Goal: Communication & Community: Ask a question

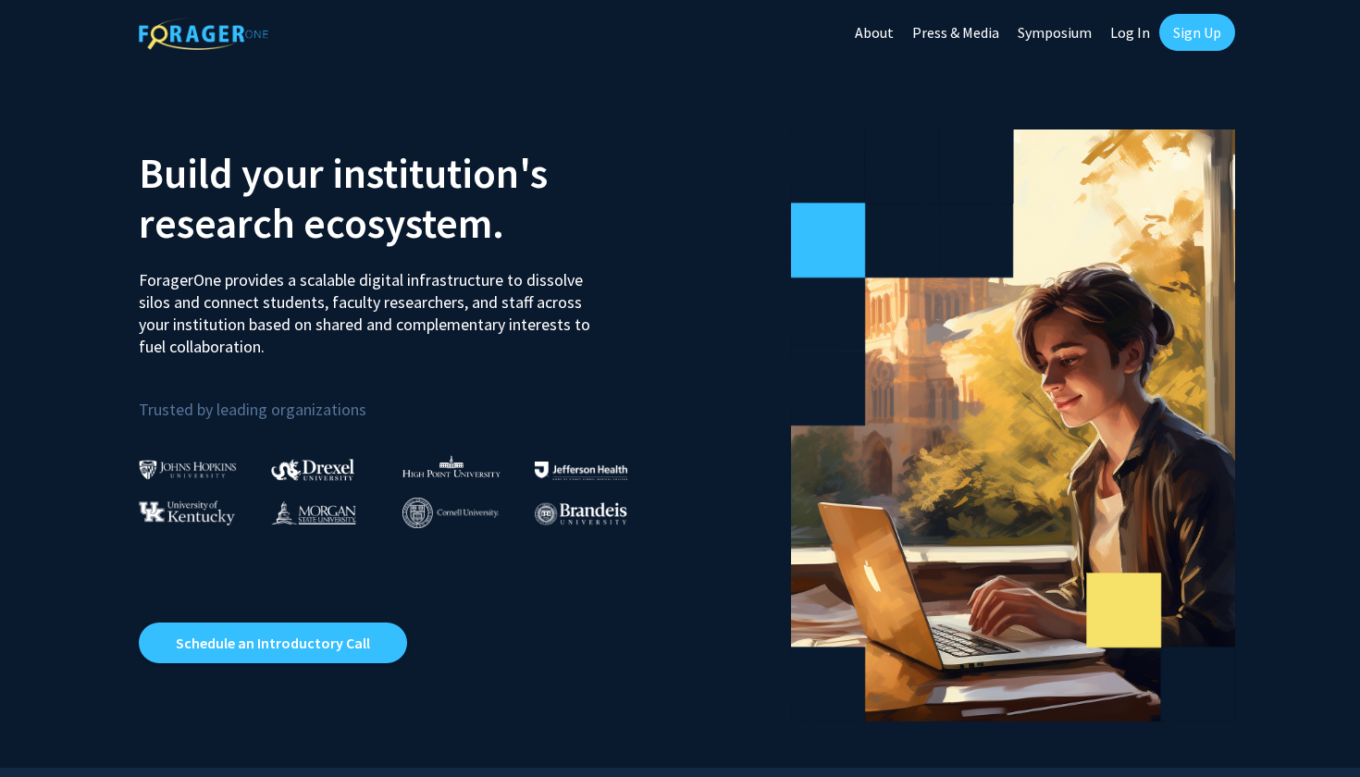
click at [1123, 32] on link "Log In" at bounding box center [1130, 32] width 58 height 65
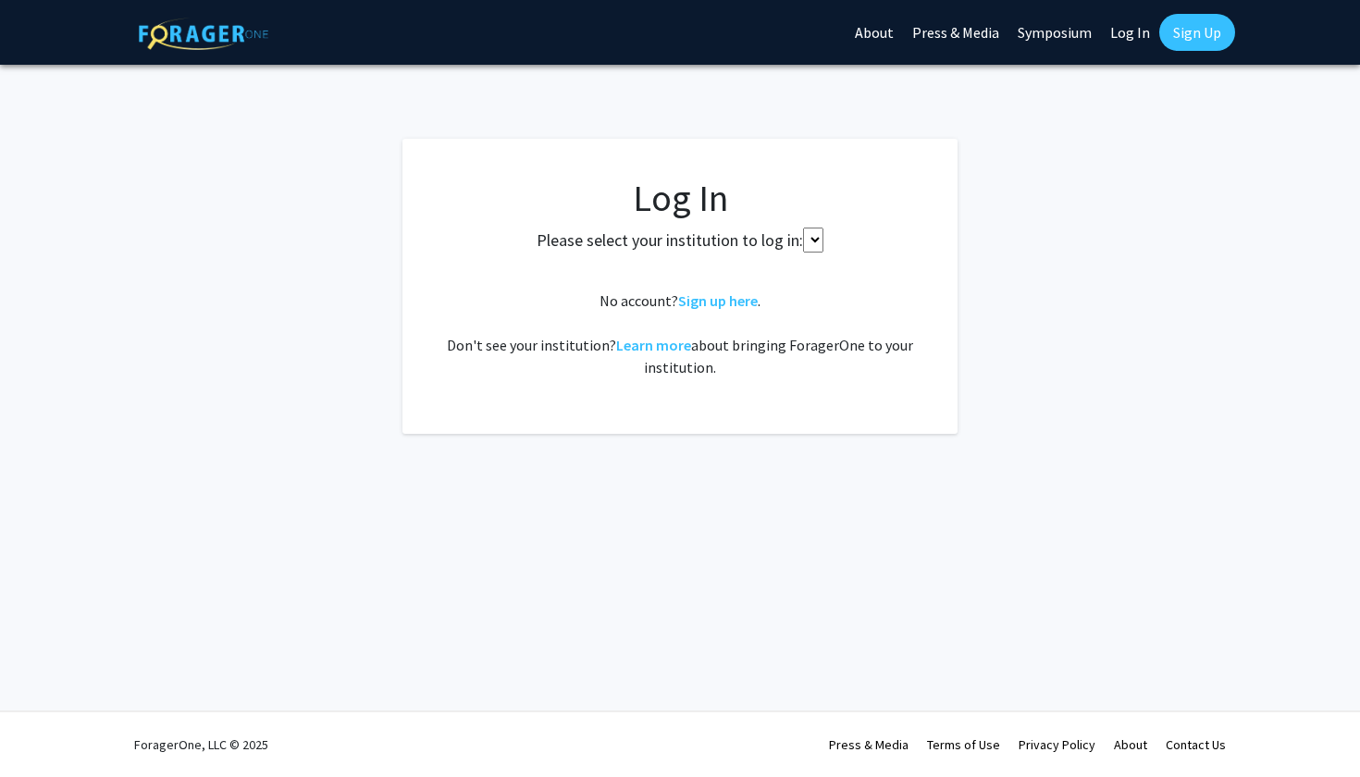
select select
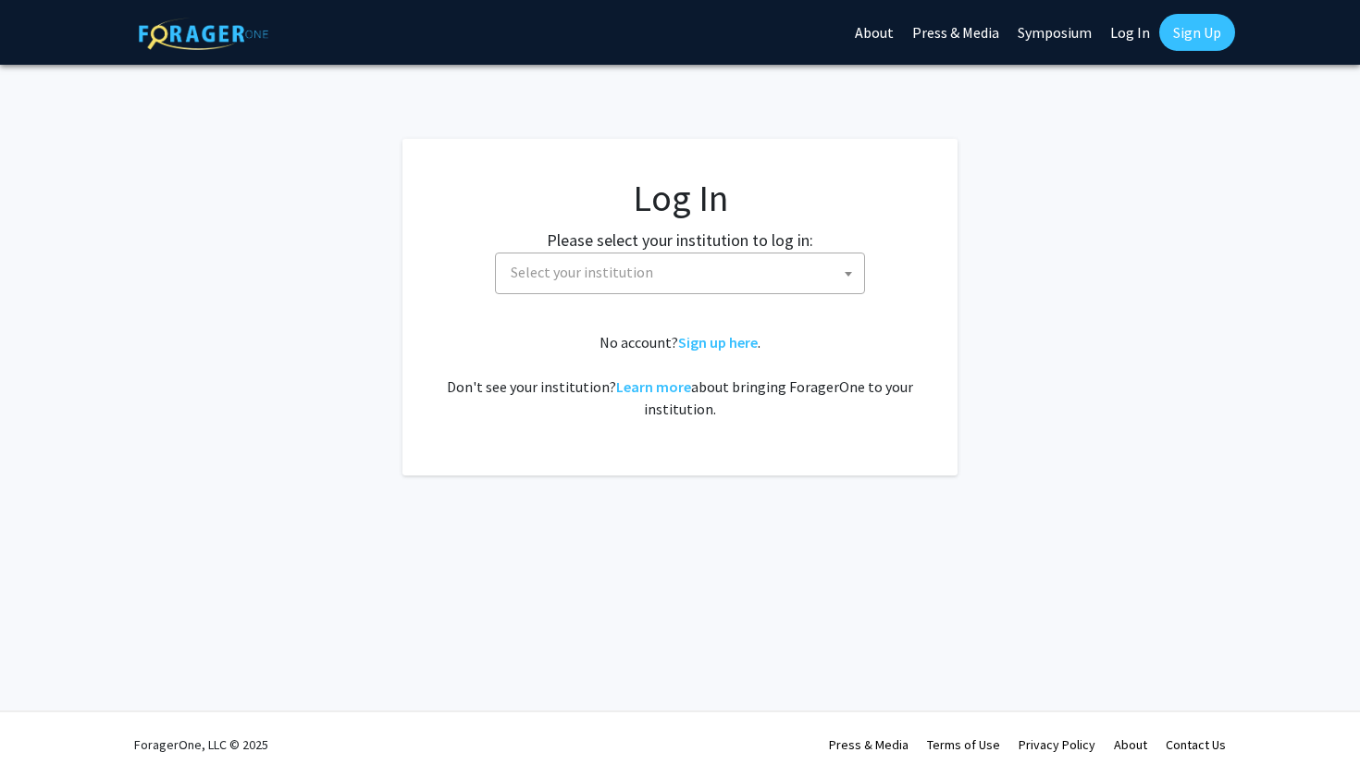
click at [738, 273] on span "Select your institution" at bounding box center [683, 273] width 361 height 38
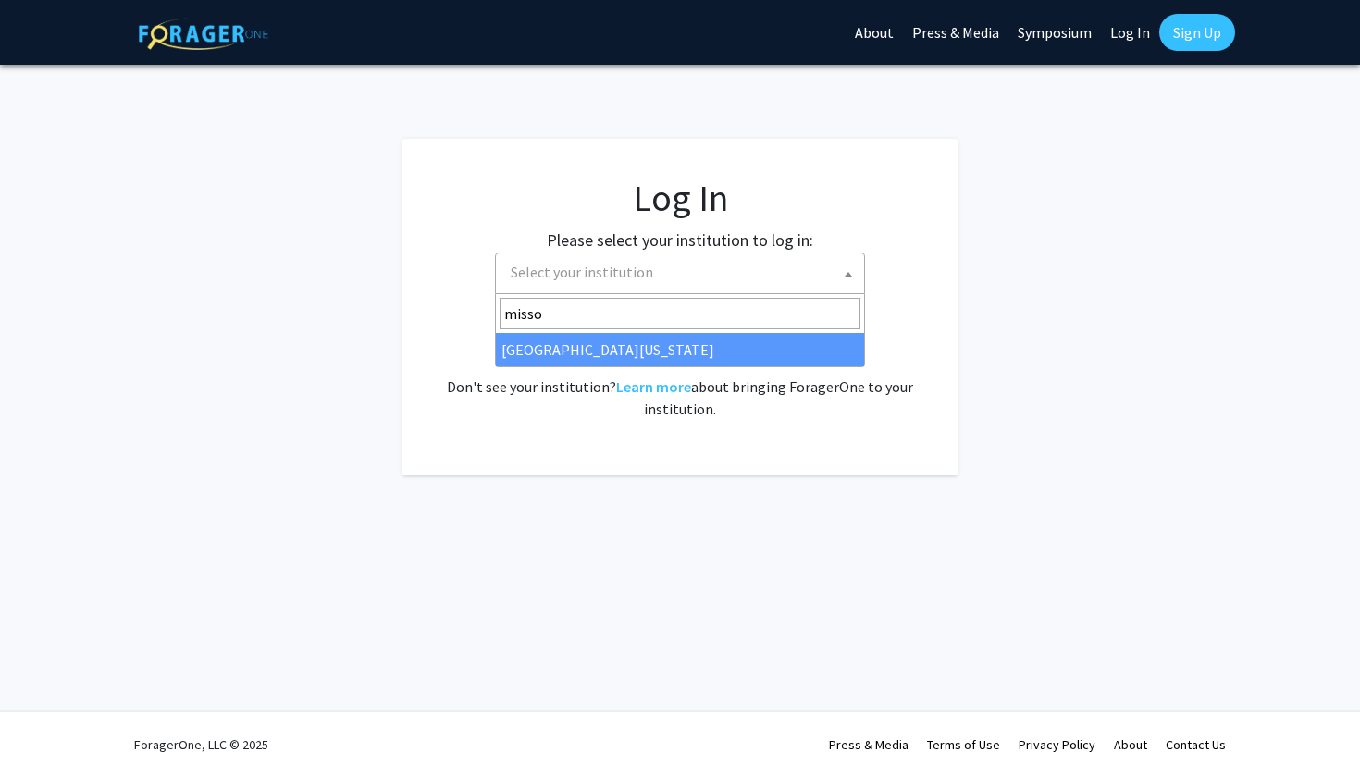
type input "misso"
select select "33"
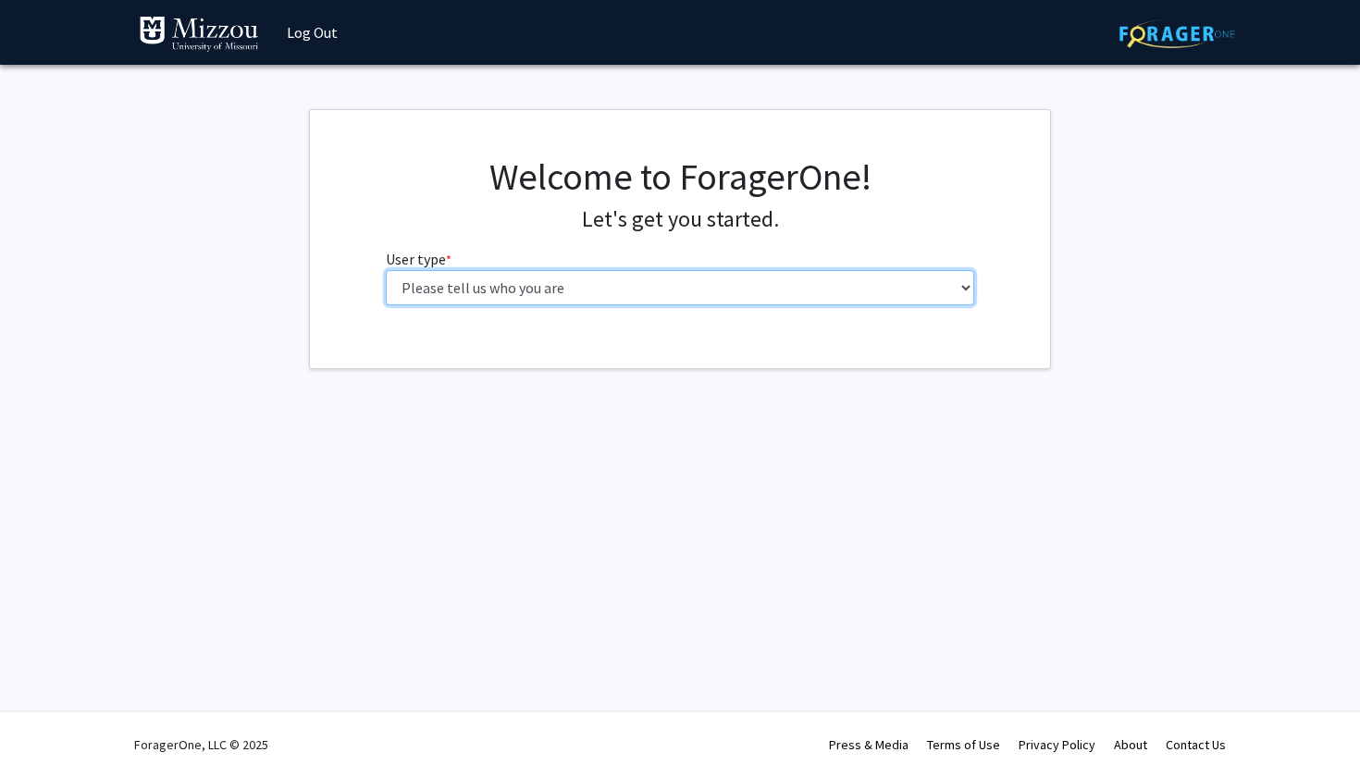
select select "1: undergrad"
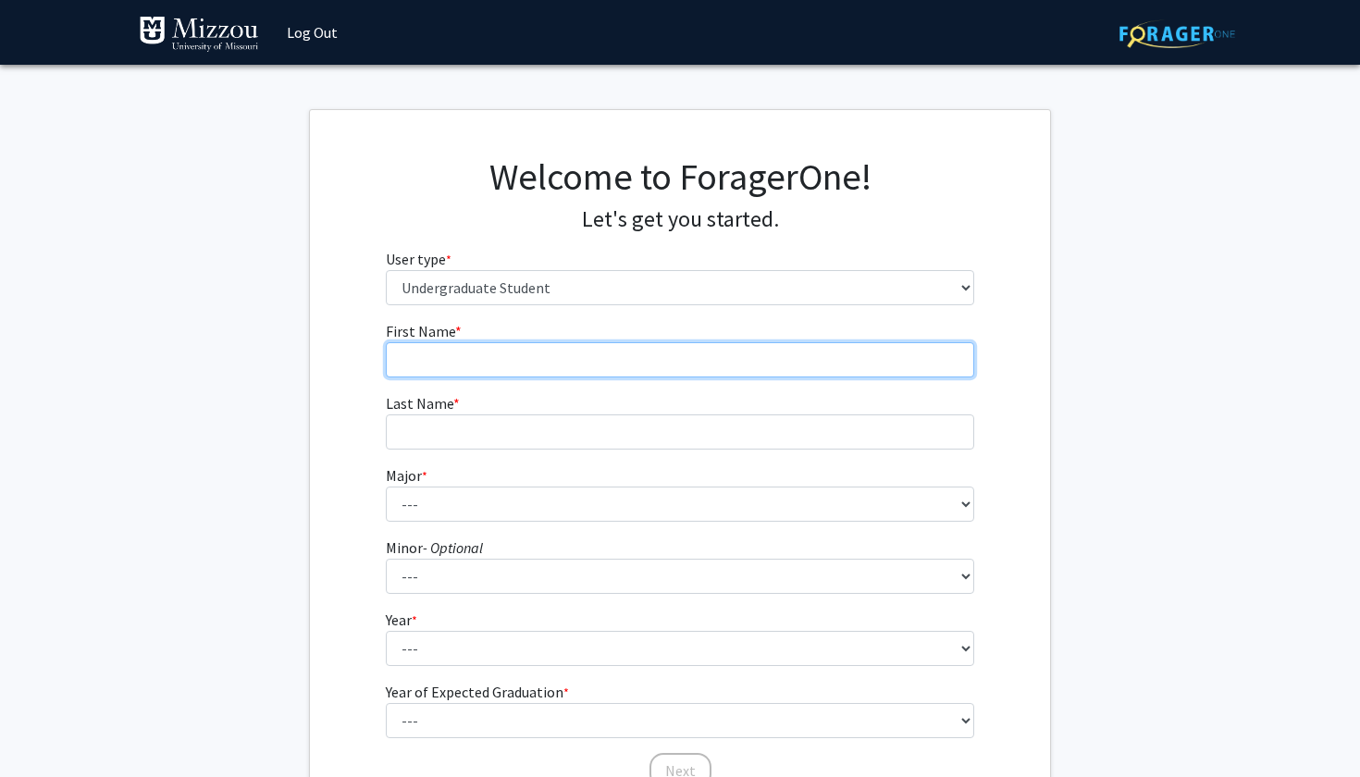
click at [862, 360] on input "First Name * required" at bounding box center [680, 359] width 589 height 35
type input "[PERSON_NAME]"
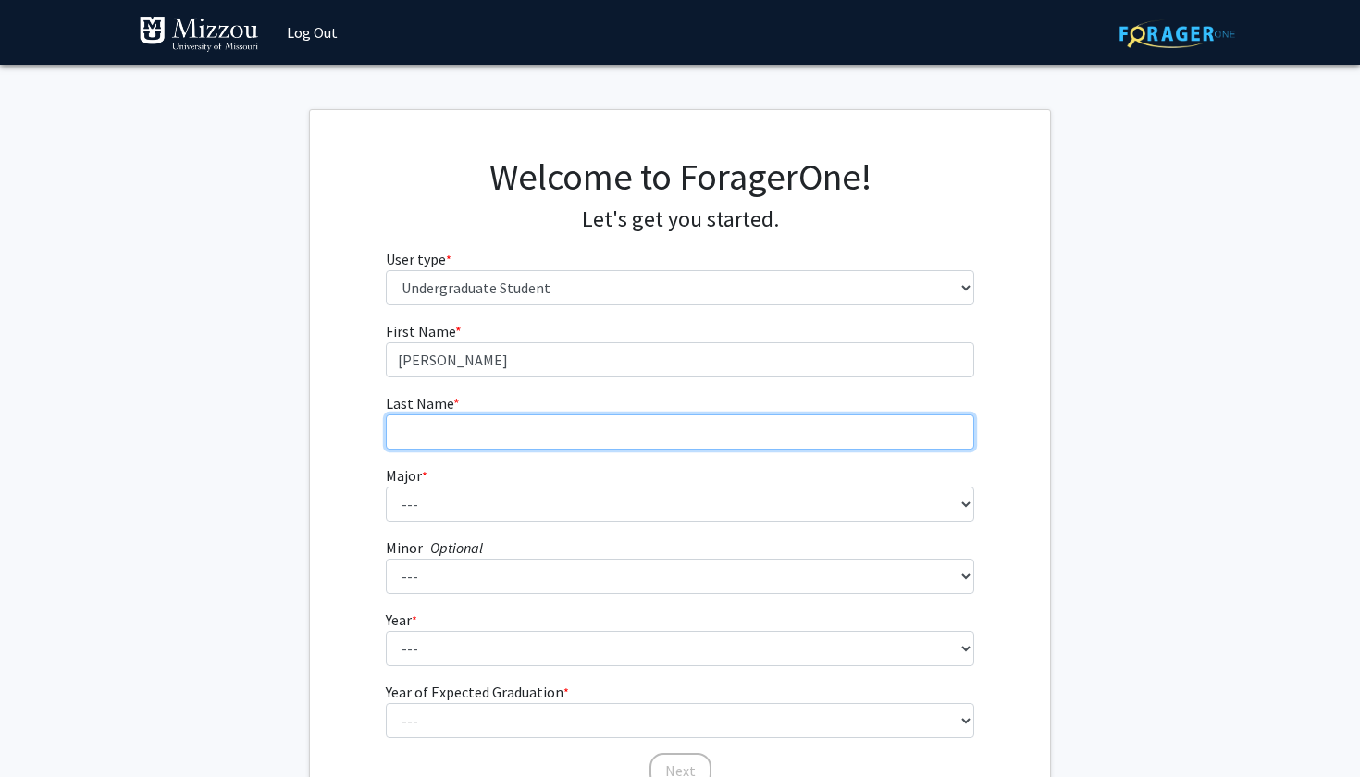
click at [844, 429] on input "Last Name * required" at bounding box center [680, 432] width 589 height 35
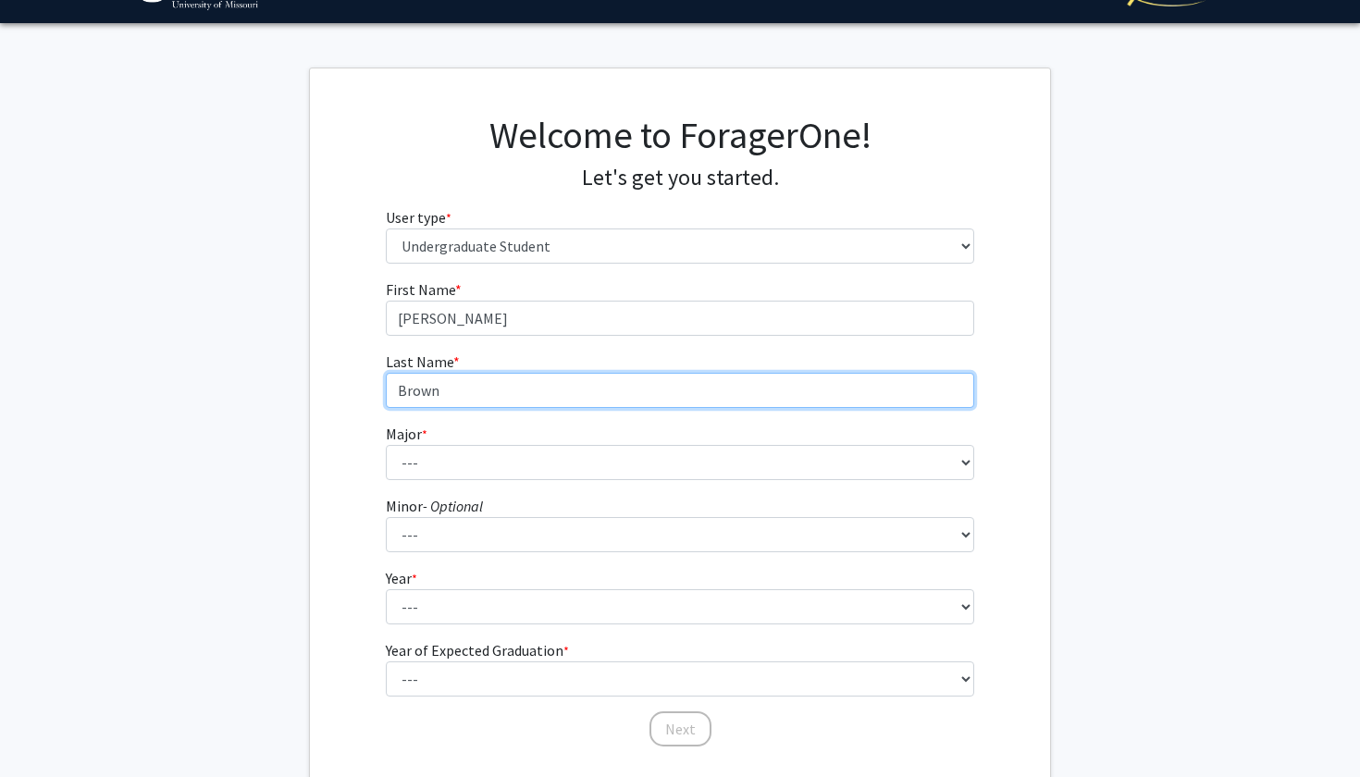
scroll to position [47, 0]
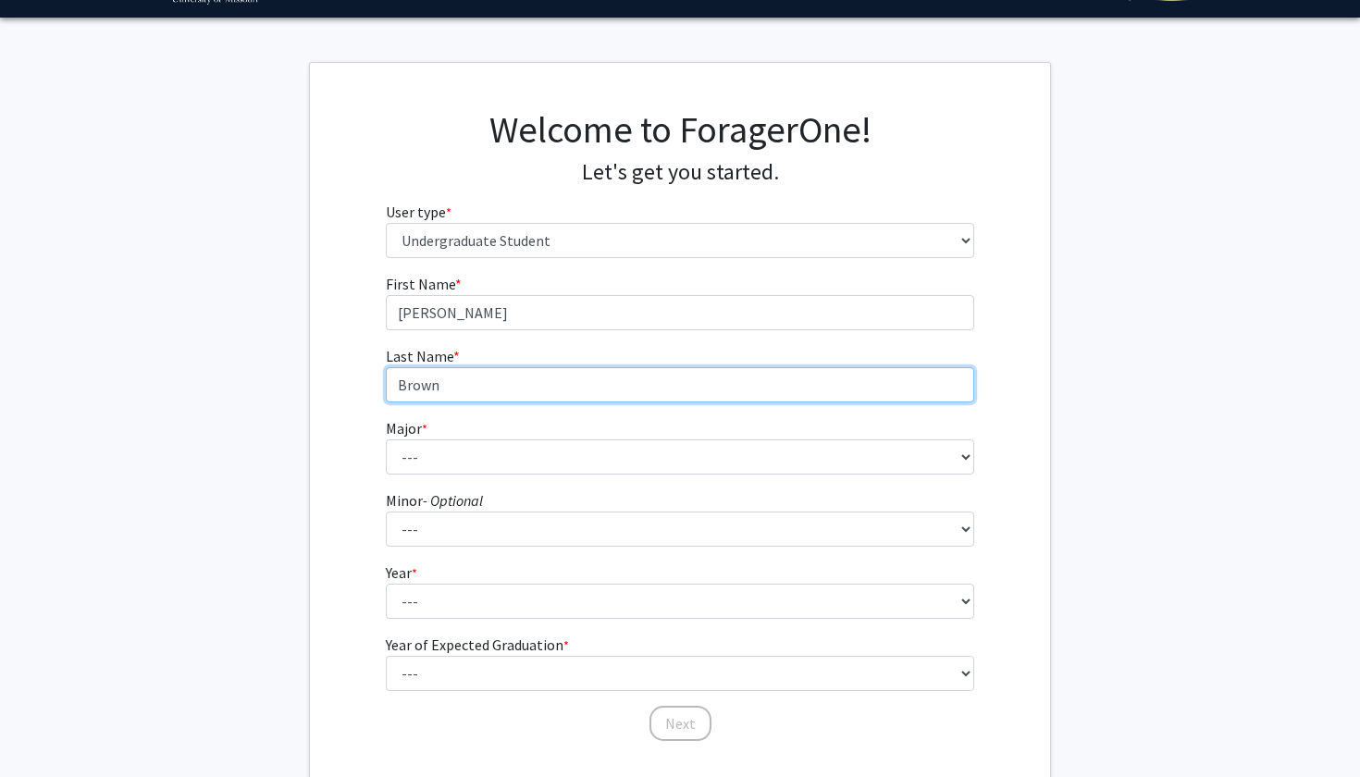
type input "Brown"
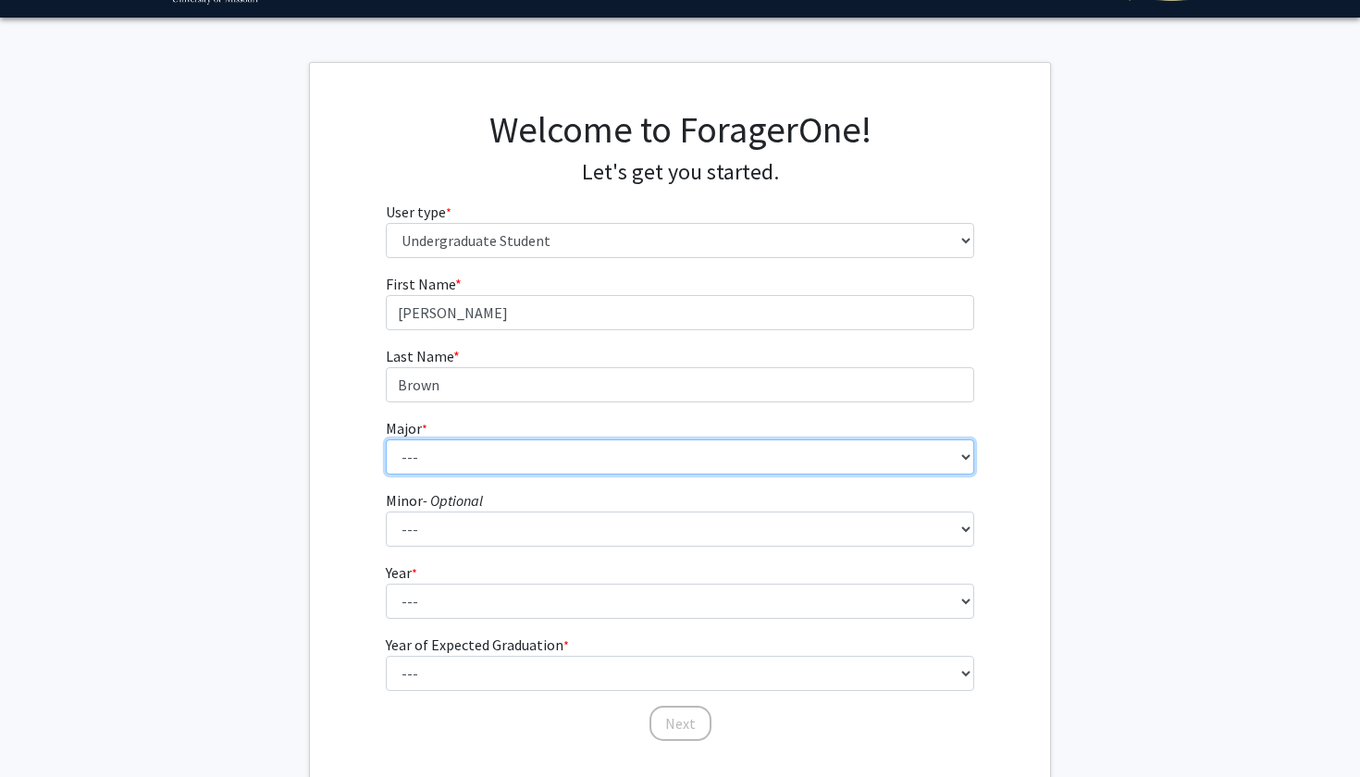
select select "135: 2628"
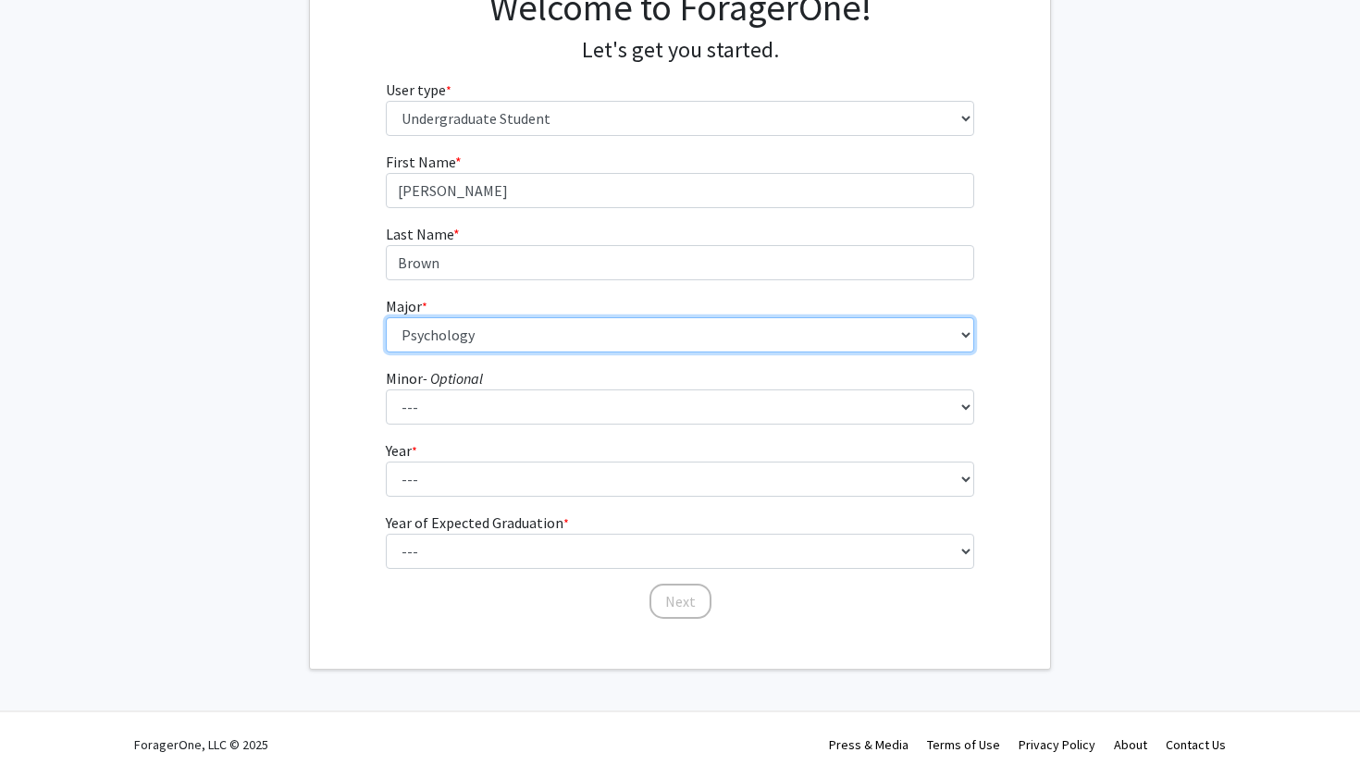
scroll to position [168, 0]
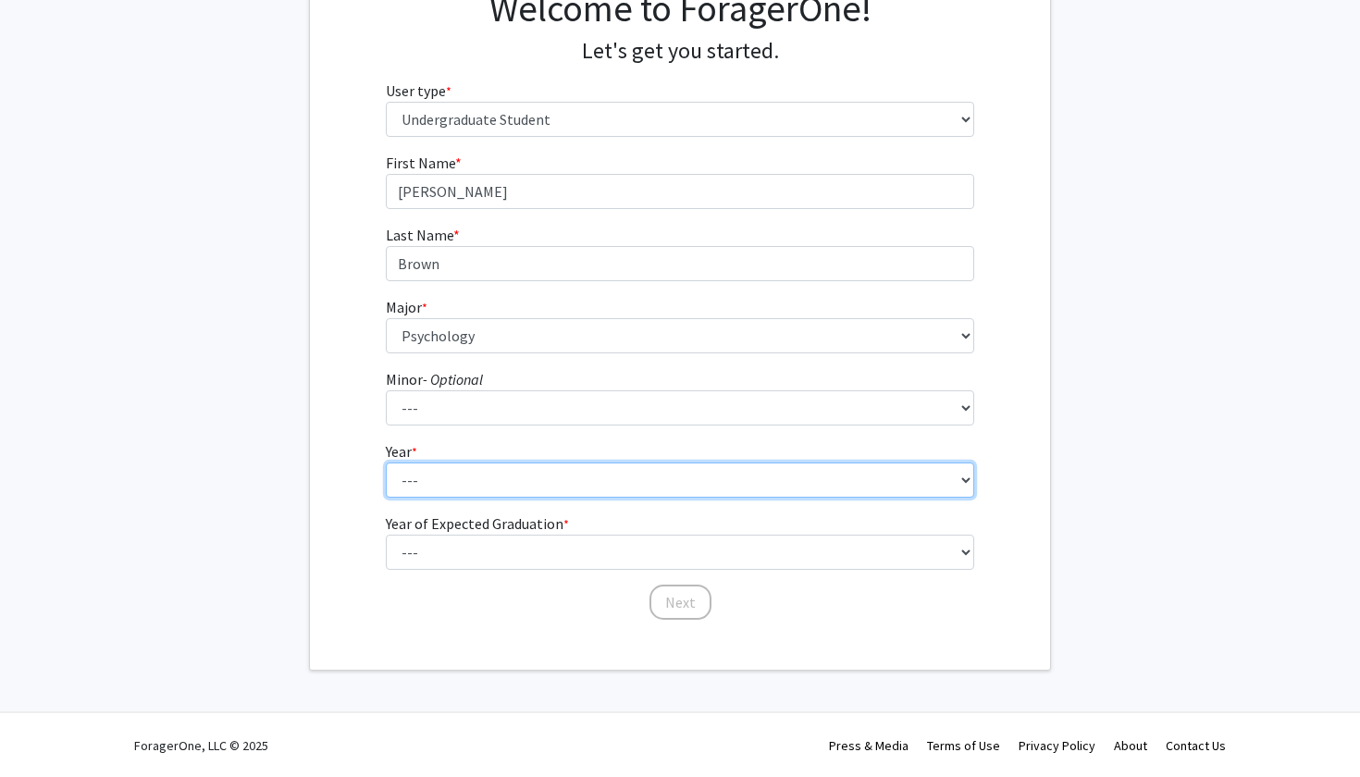
select select "4: senior"
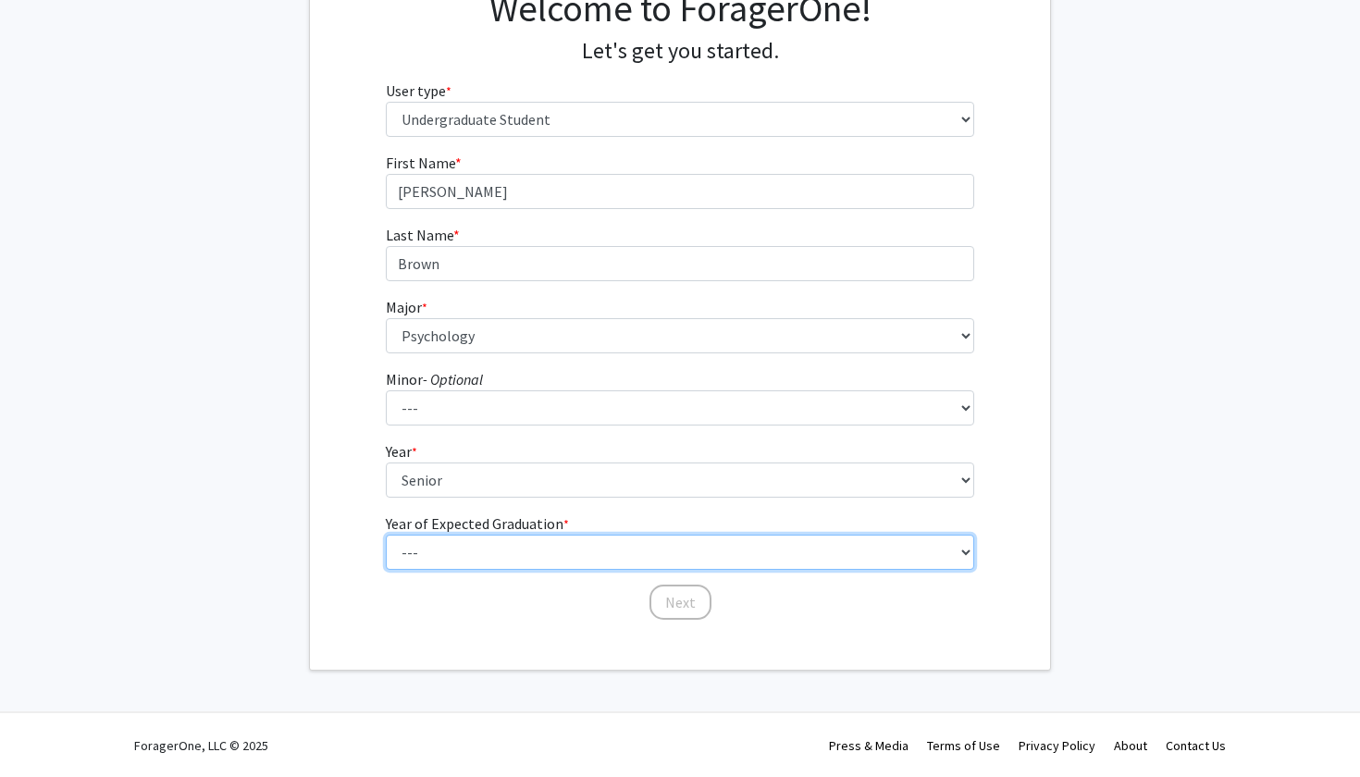
select select "1: 2025"
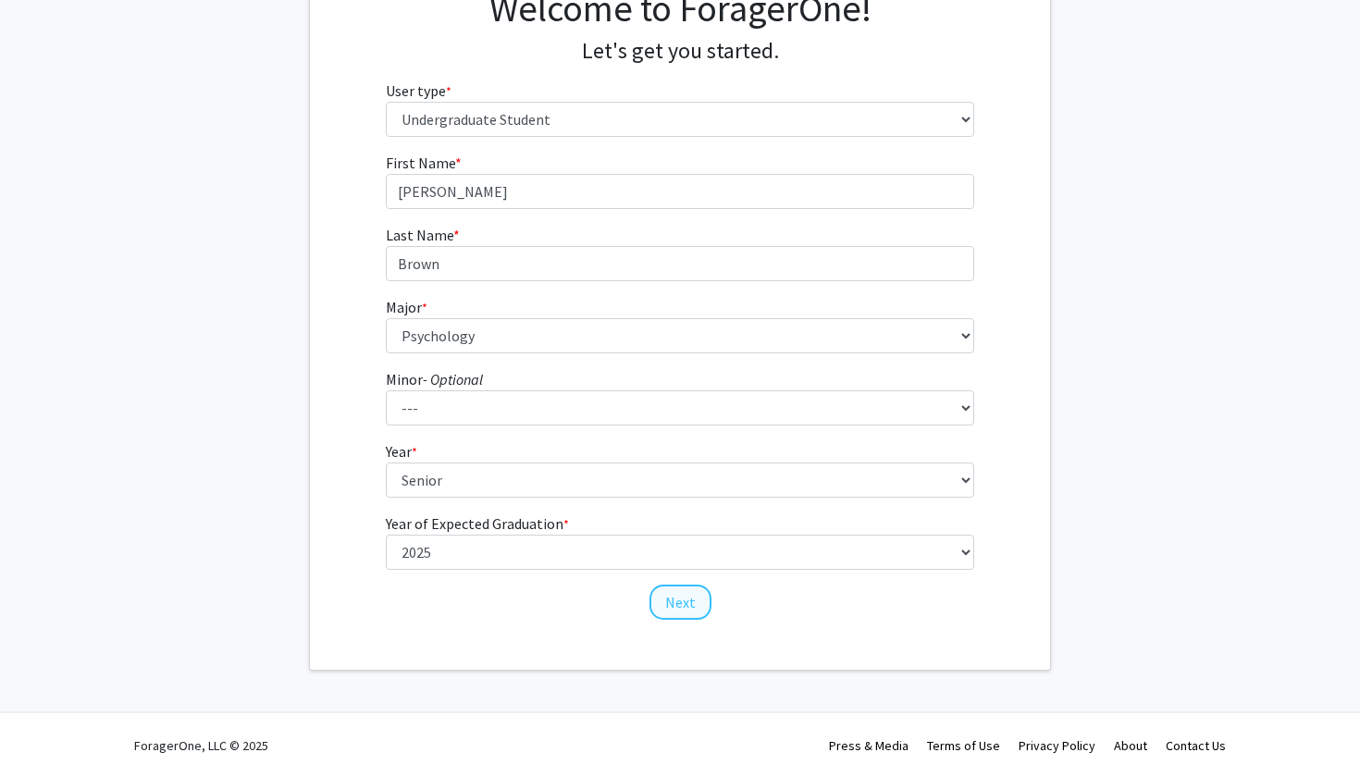
click at [701, 602] on button "Next" at bounding box center [681, 602] width 62 height 35
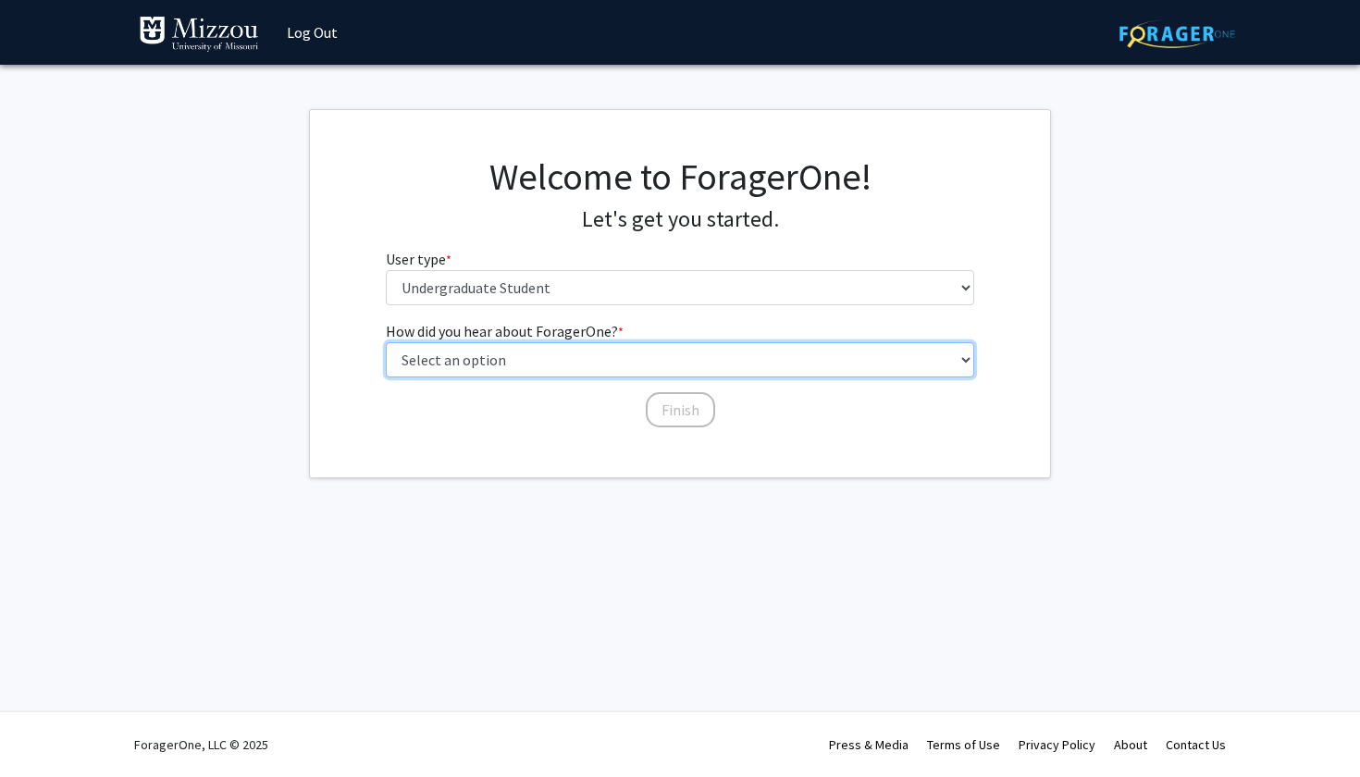
select select "2: faculty_recommendation"
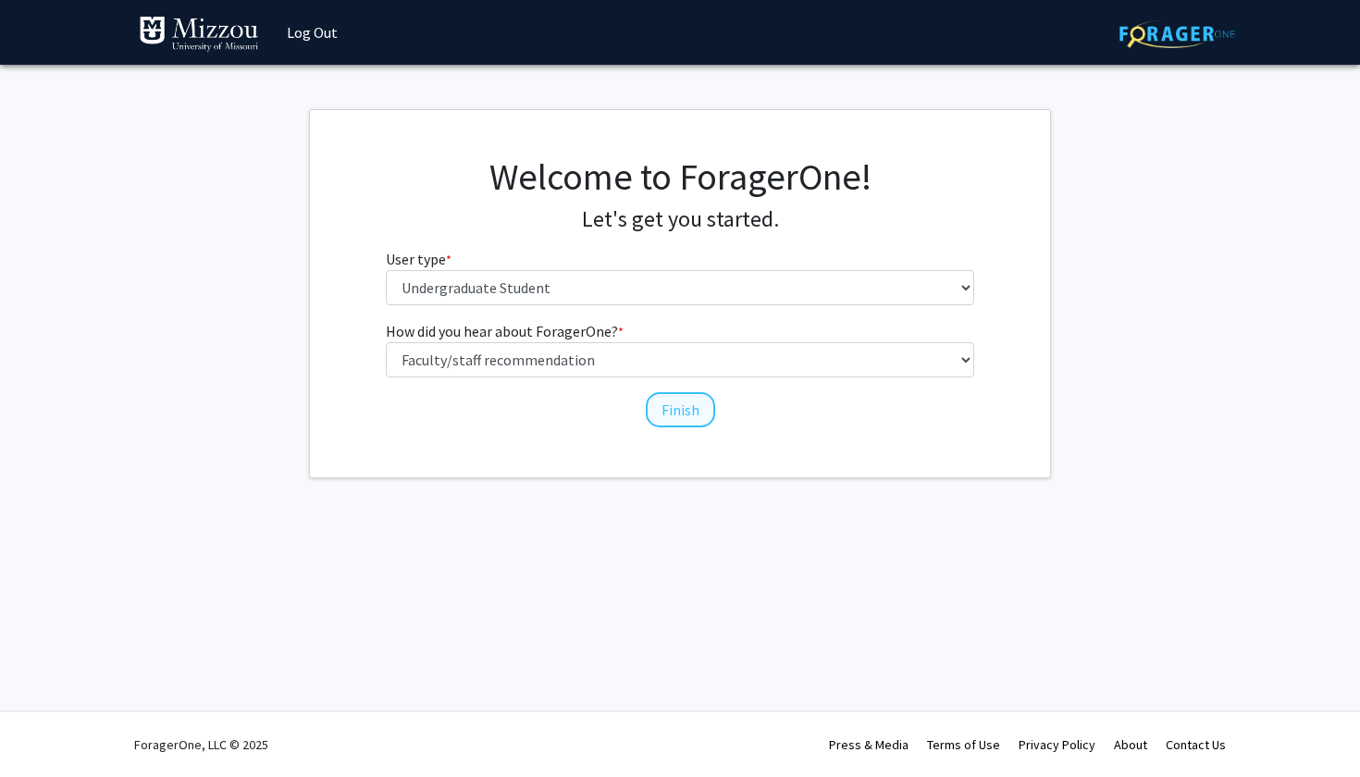
click at [688, 403] on button "Finish" at bounding box center [680, 409] width 69 height 35
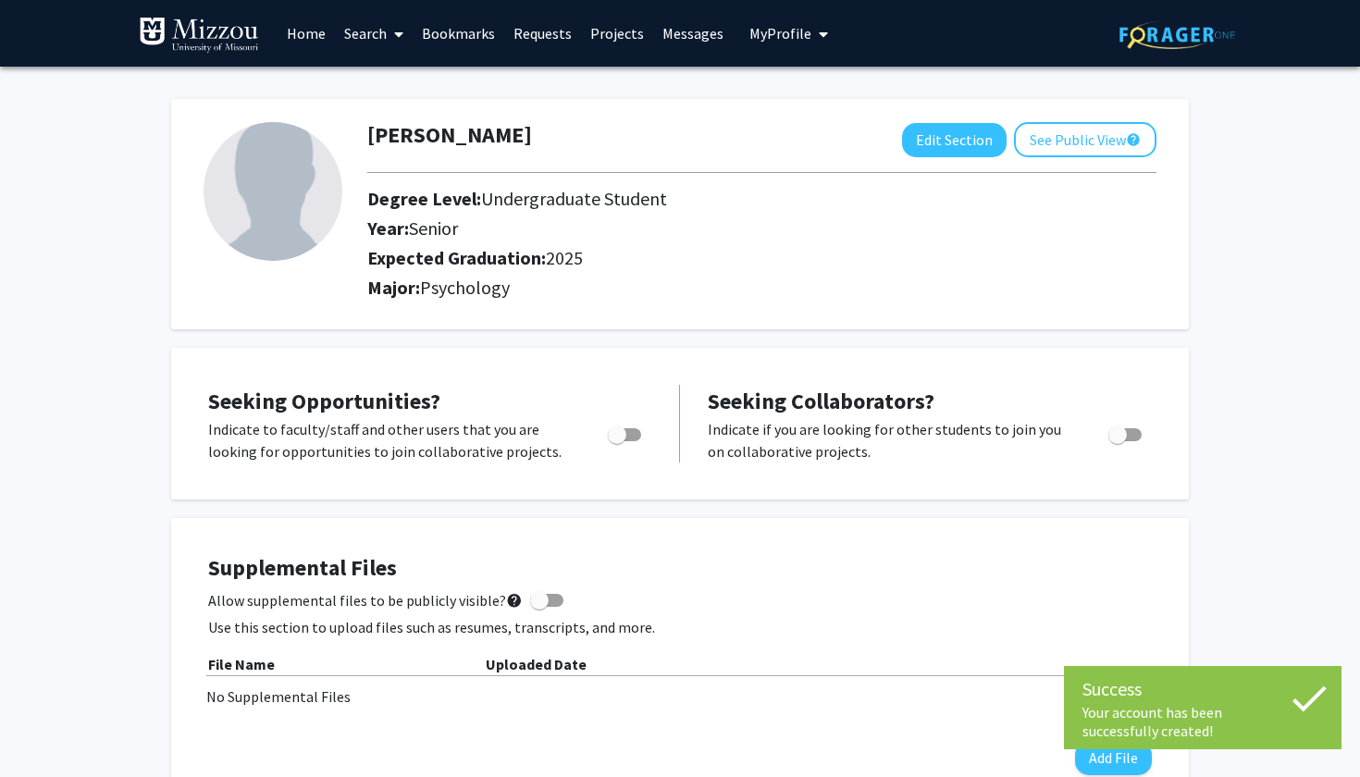
click at [273, 205] on img at bounding box center [273, 191] width 139 height 139
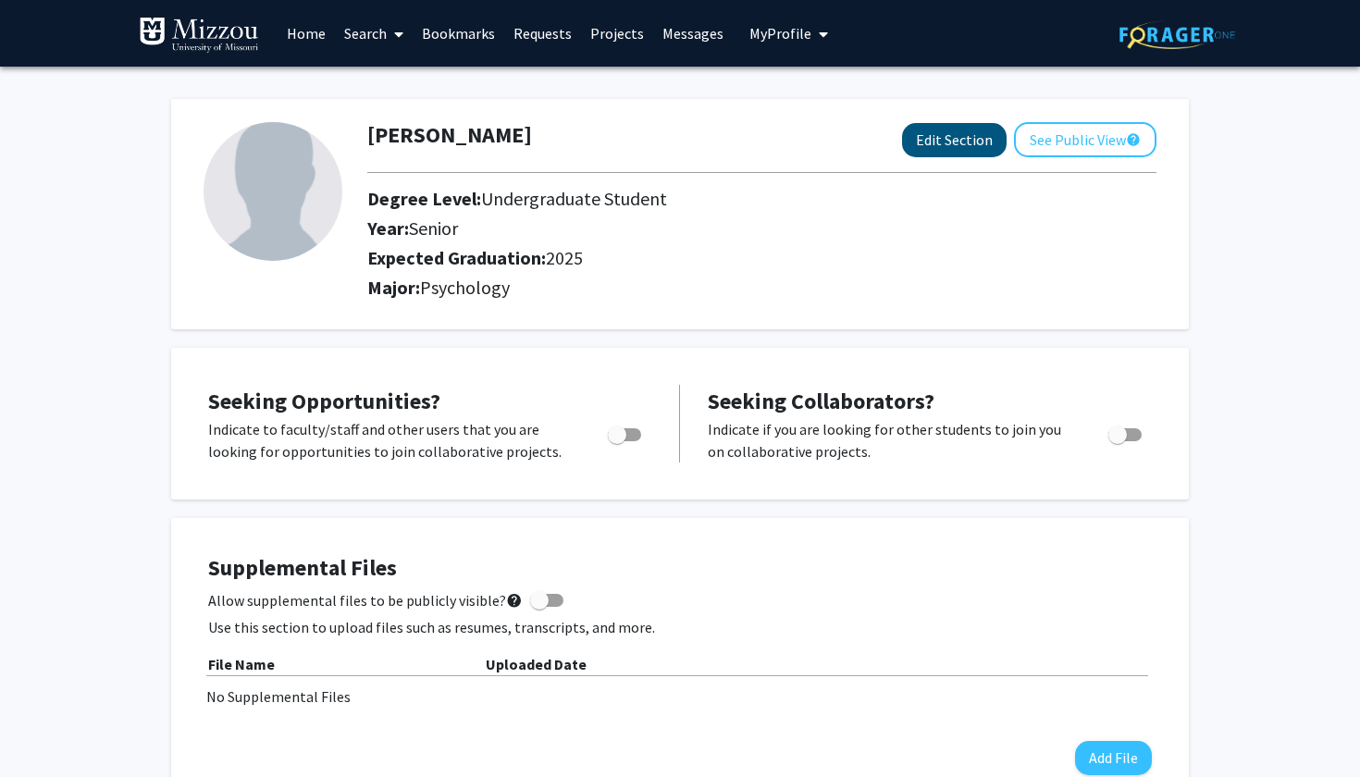
click at [950, 157] on button "Edit Section" at bounding box center [954, 140] width 105 height 34
select select "senior"
select select "2025"
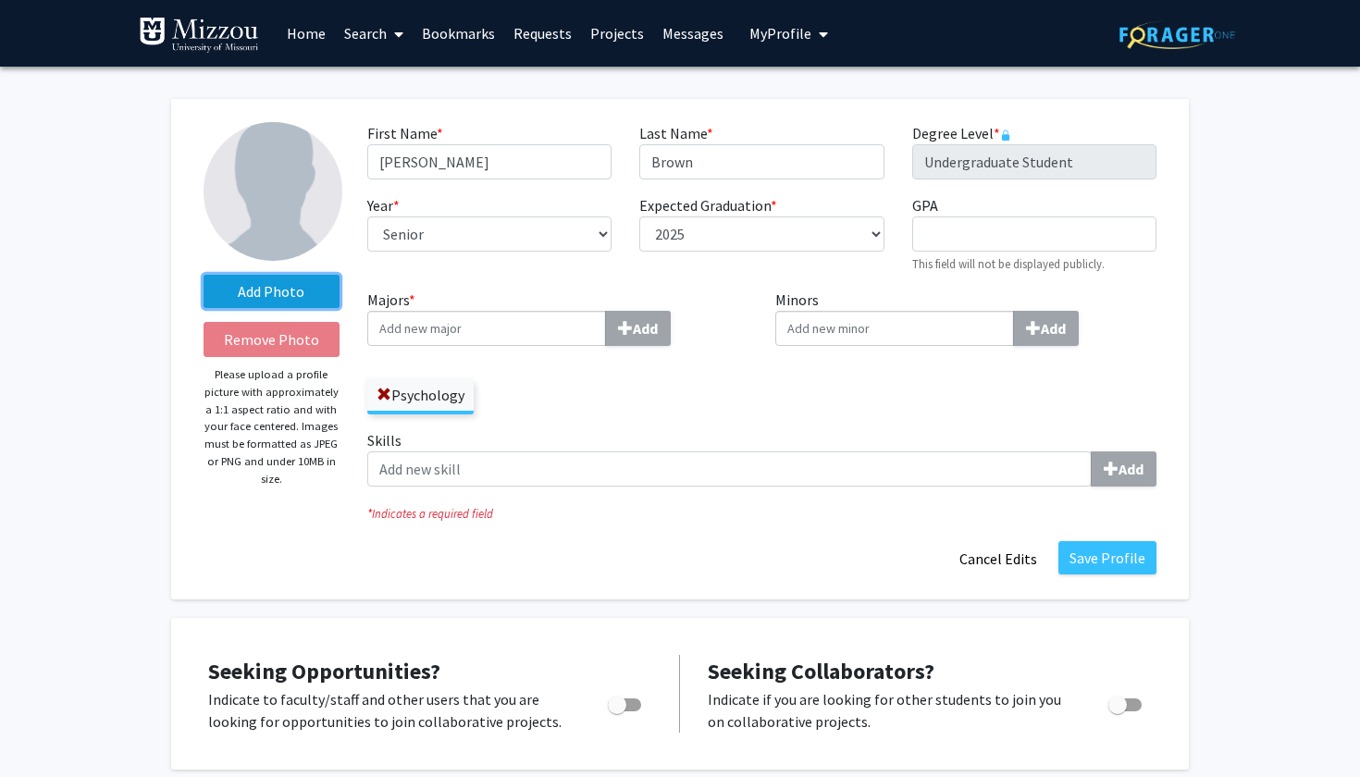
click at [295, 293] on label "Add Photo" at bounding box center [272, 291] width 136 height 33
click at [0, 0] on input "Add Photo" at bounding box center [0, 0] width 0 height 0
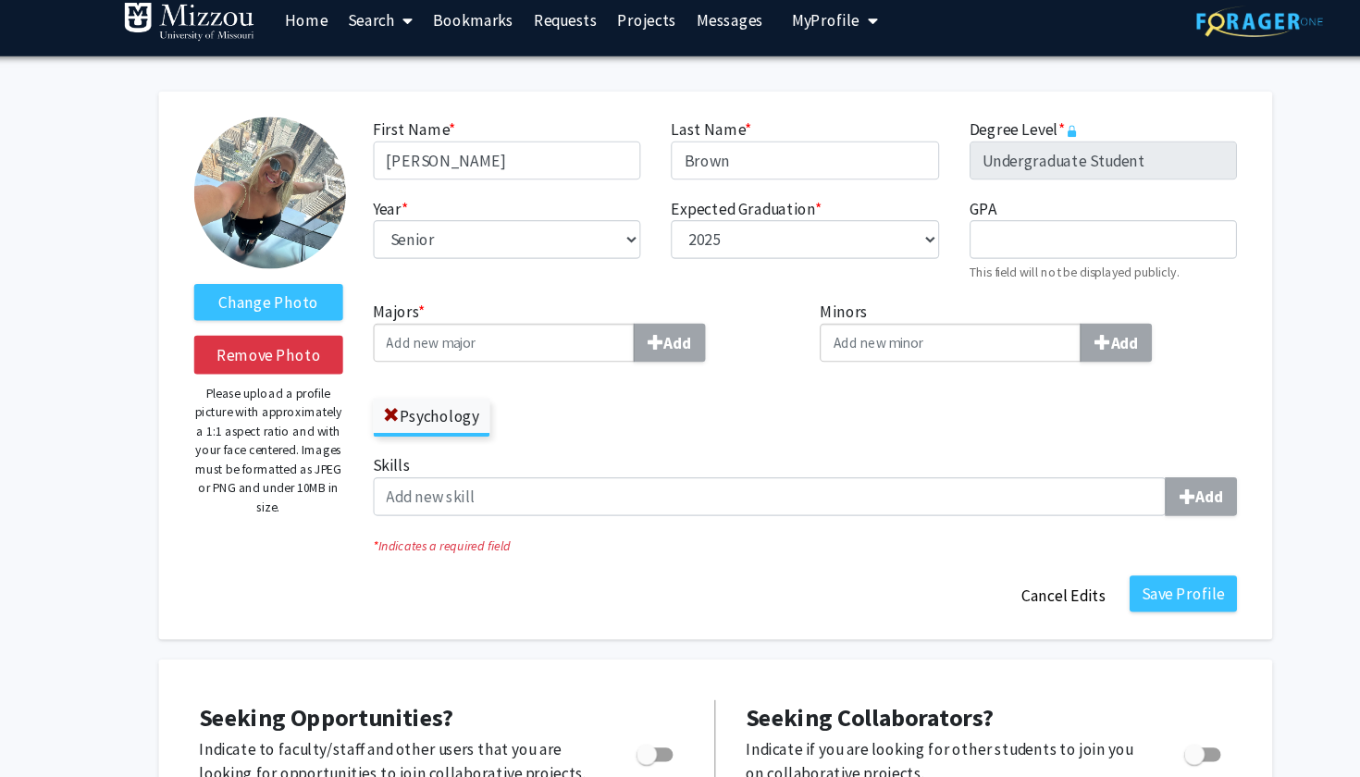
click at [277, 163] on img at bounding box center [273, 191] width 139 height 139
click at [264, 275] on label "Change Photo" at bounding box center [272, 291] width 136 height 33
click at [0, 0] on input "Change Photo" at bounding box center [0, 0] width 0 height 0
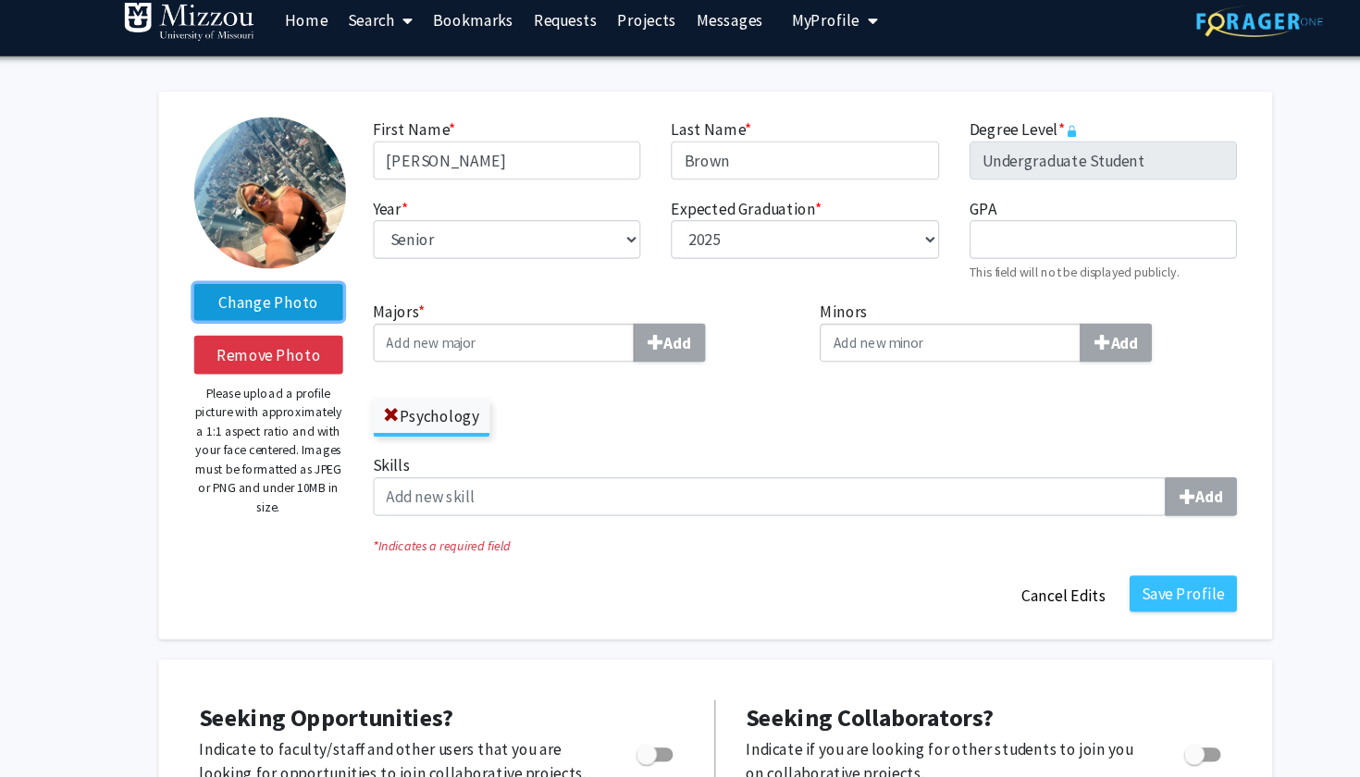
click at [289, 283] on label "Change Photo" at bounding box center [272, 291] width 136 height 33
click at [0, 0] on input "Change Photo" at bounding box center [0, 0] width 0 height 0
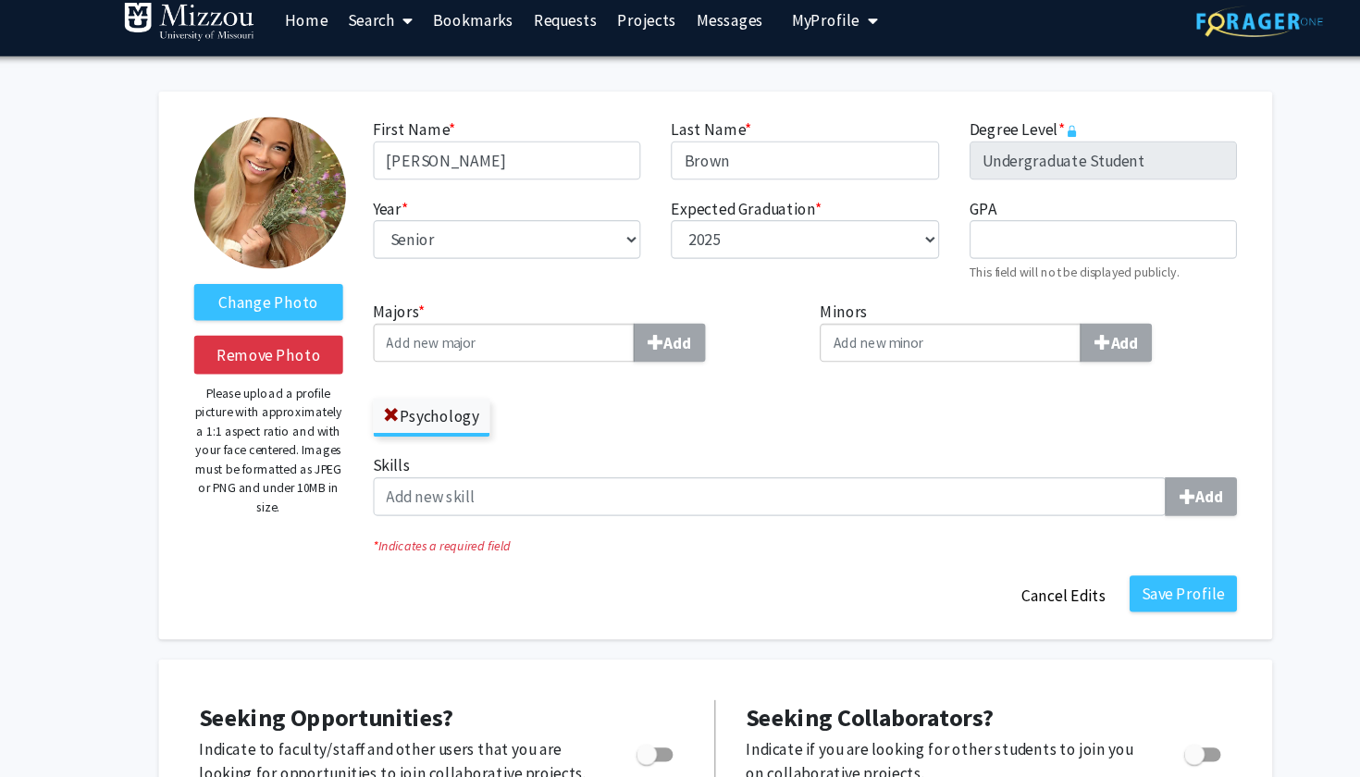
click at [283, 168] on img at bounding box center [273, 191] width 139 height 139
click at [1098, 557] on button "Save Profile" at bounding box center [1108, 557] width 98 height 33
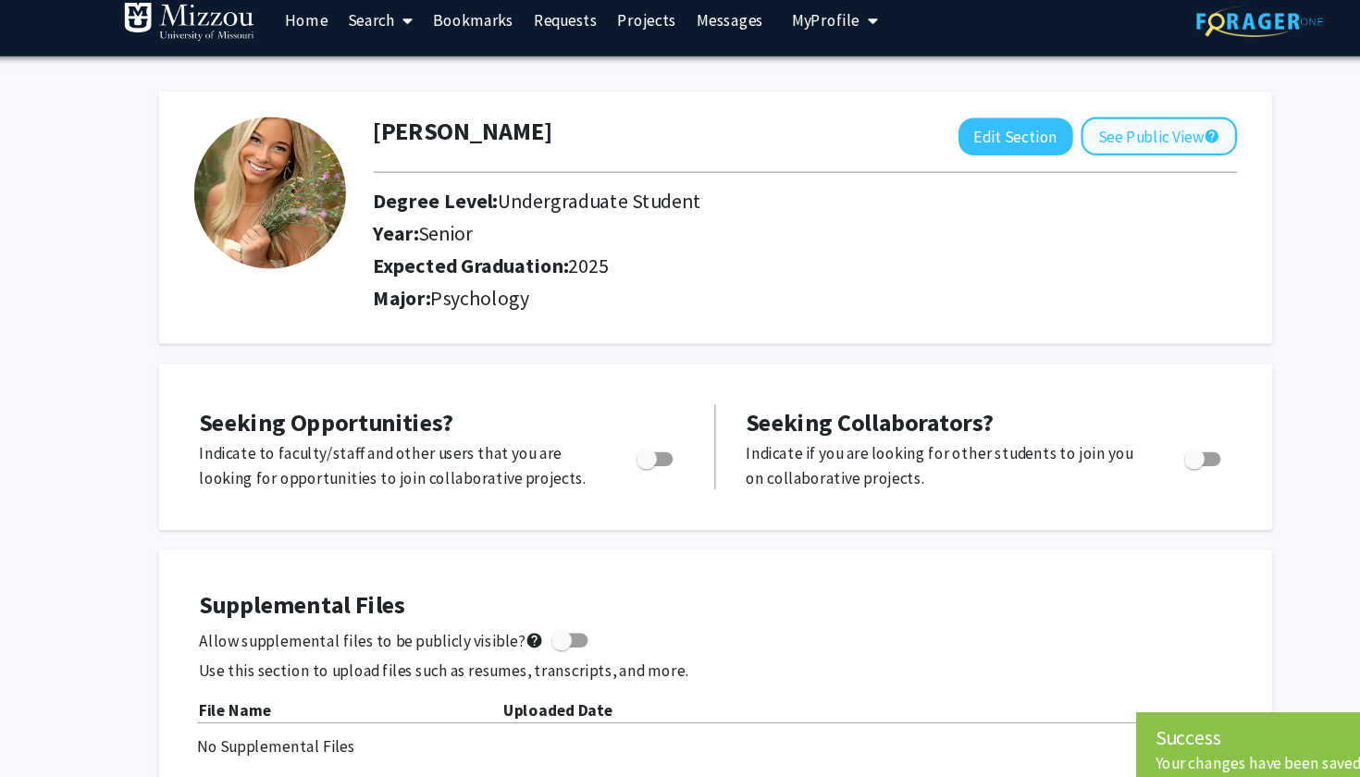
click at [1070, 122] on button "See Public View help" at bounding box center [1085, 139] width 143 height 35
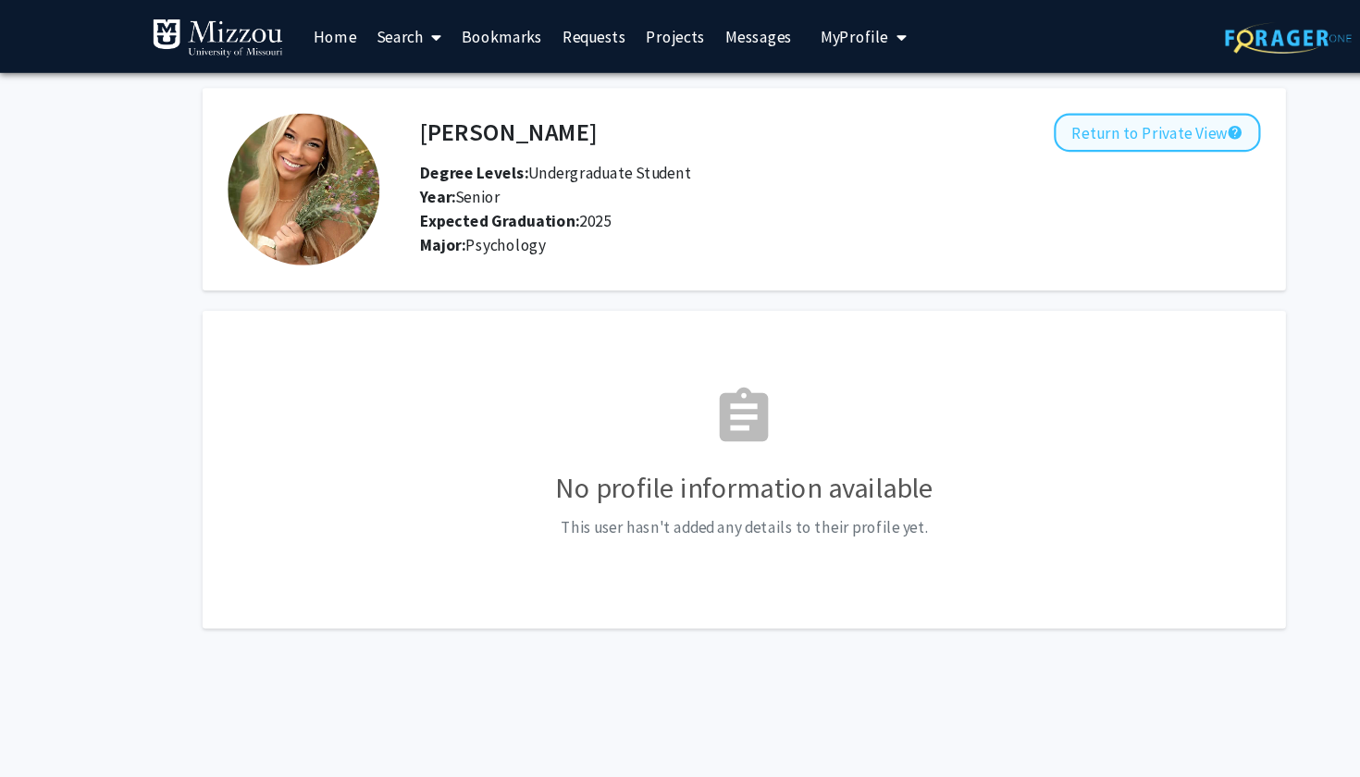
click at [1070, 121] on button "Return to Private View help" at bounding box center [1057, 121] width 189 height 35
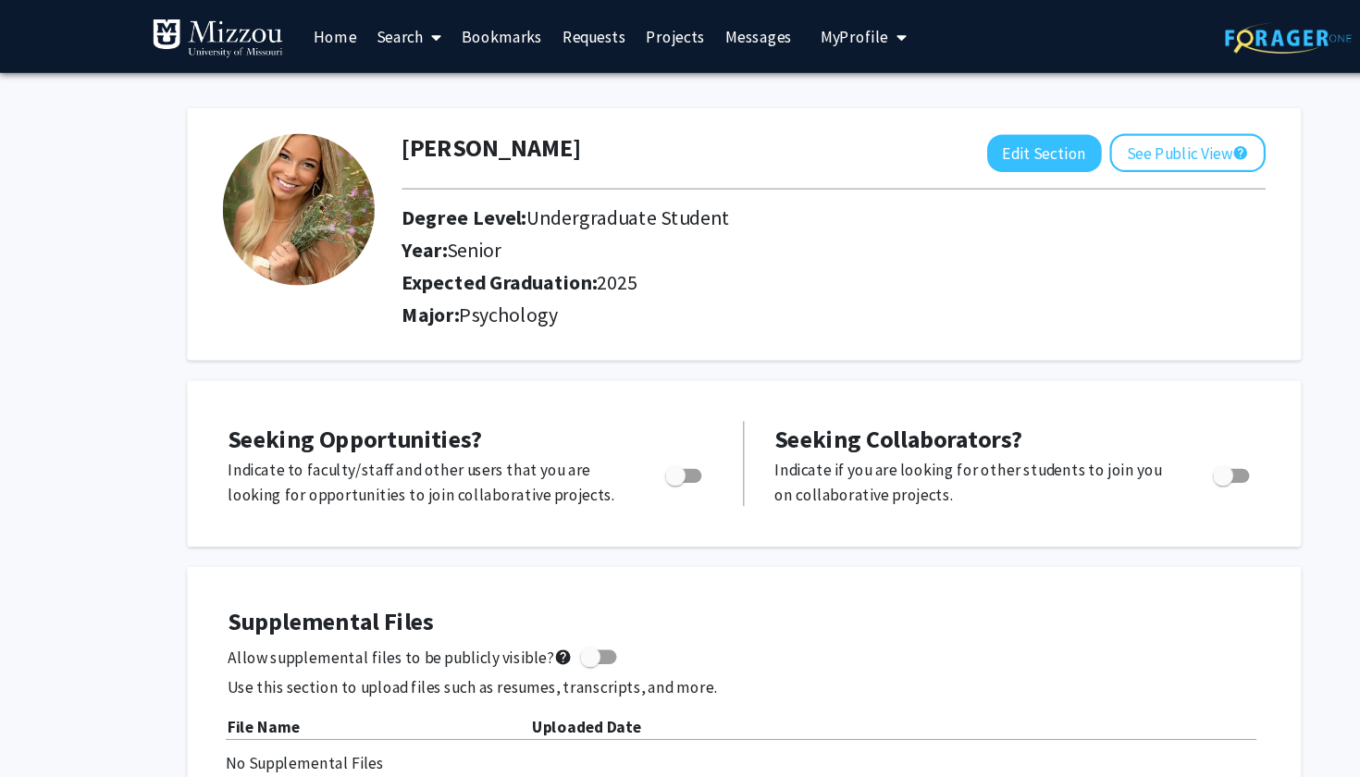
click at [363, 34] on link "Search" at bounding box center [374, 33] width 78 height 65
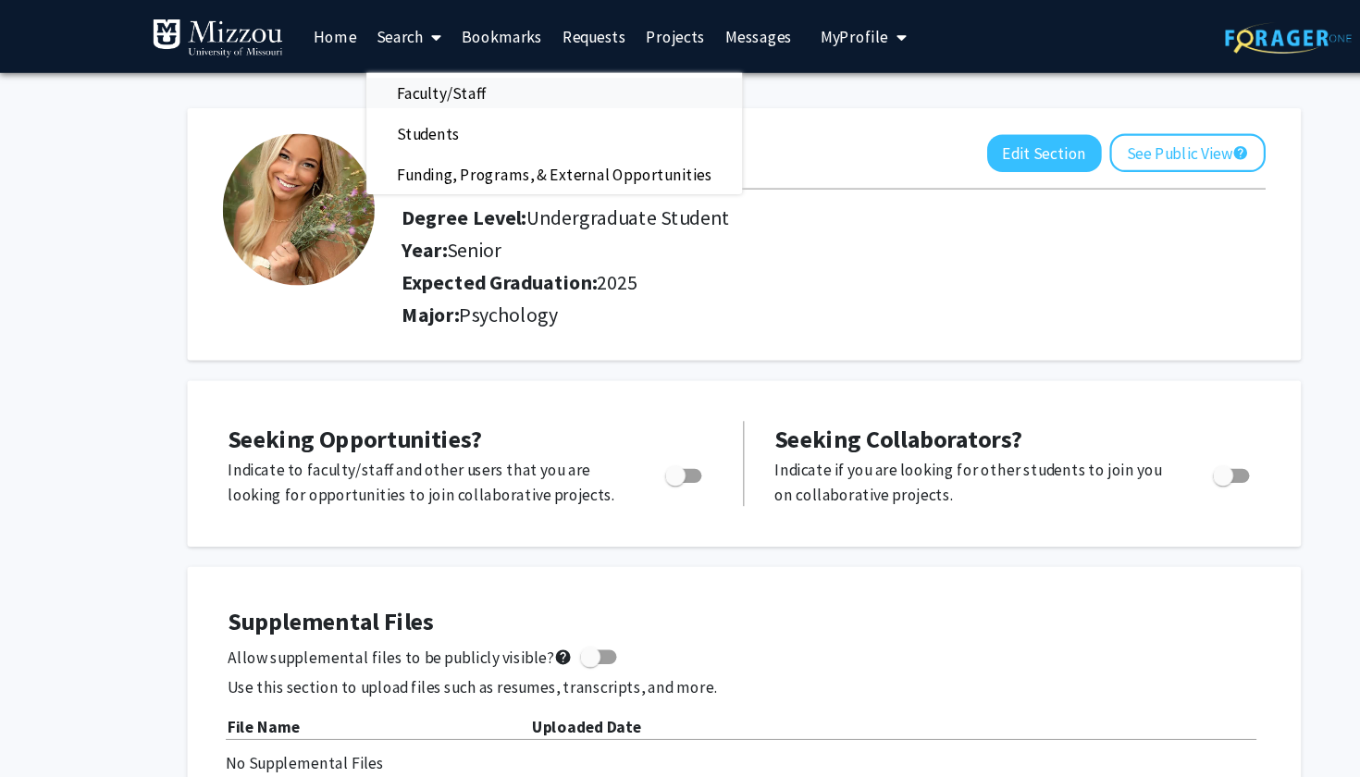
click at [395, 88] on span "Faculty/Staff" at bounding box center [403, 85] width 136 height 37
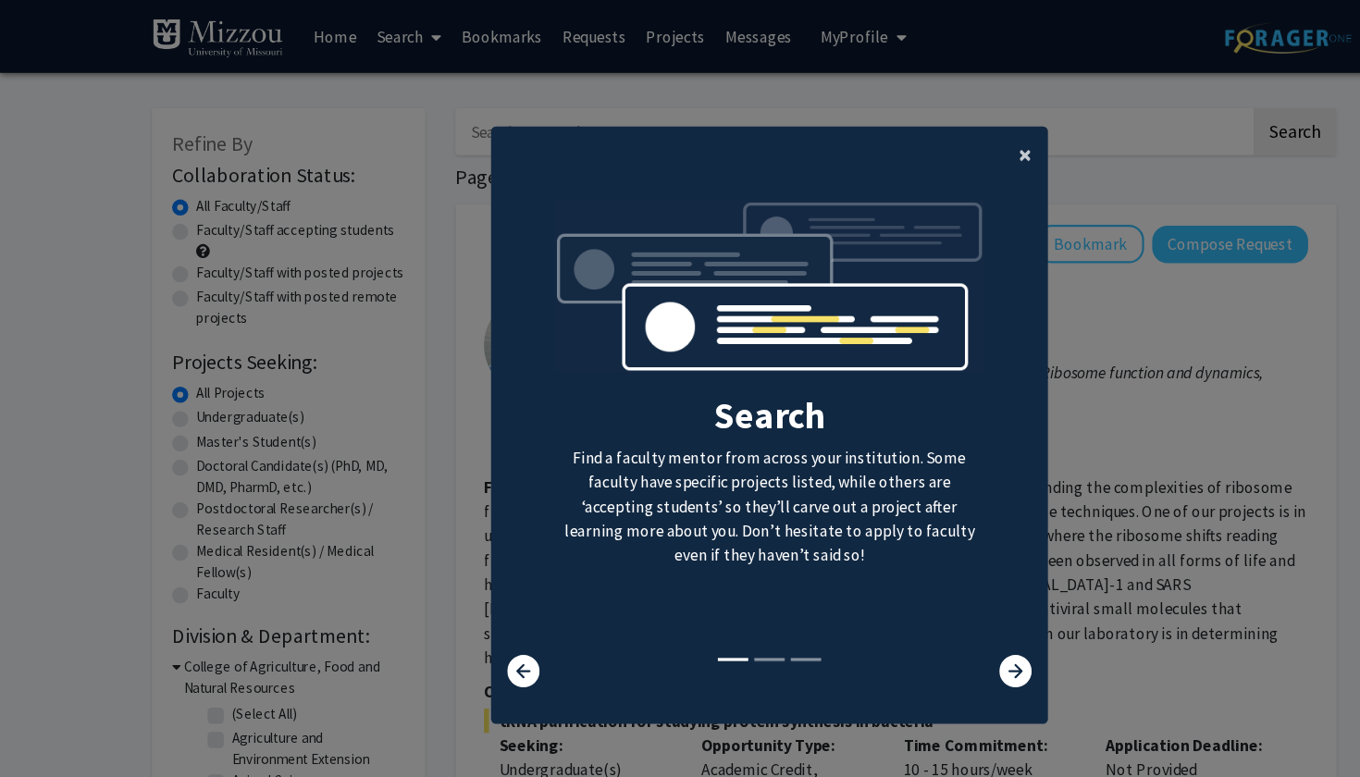
click at [931, 132] on span "×" at bounding box center [937, 141] width 12 height 29
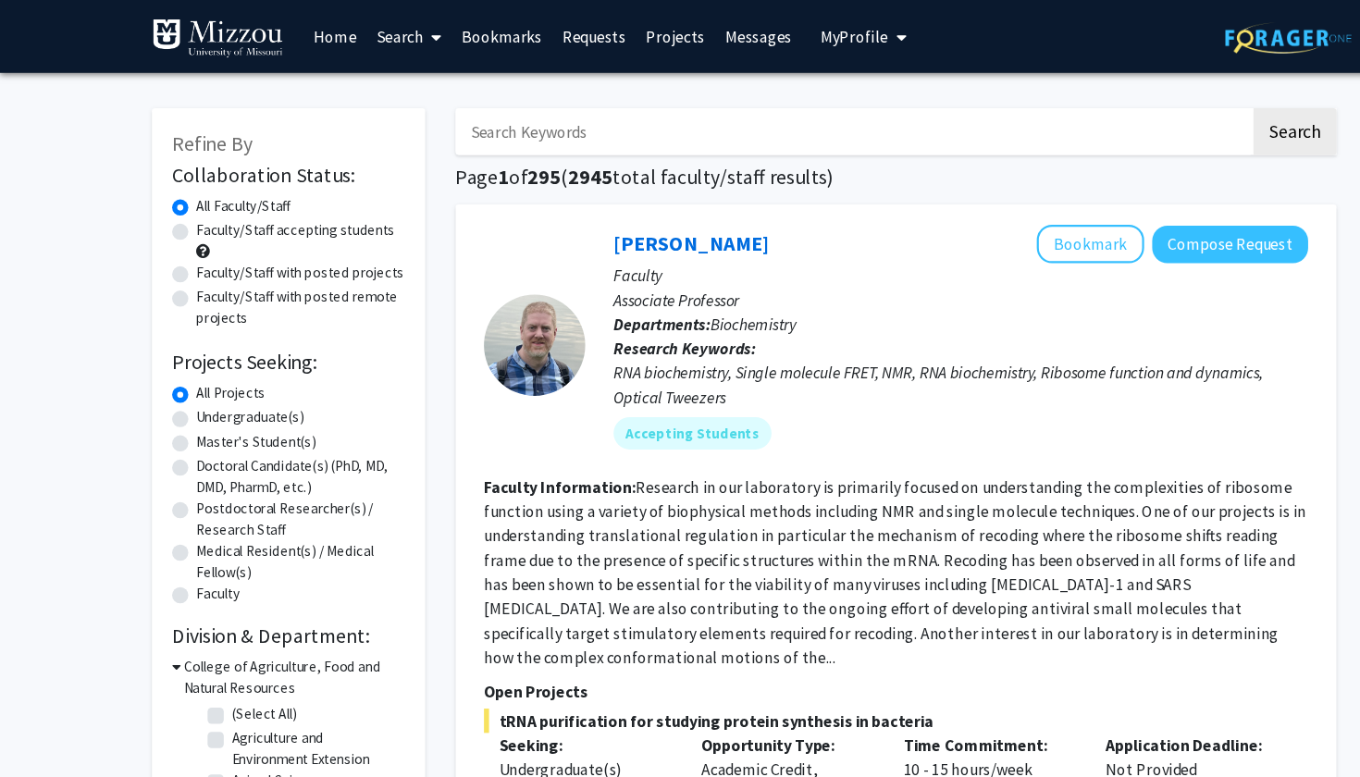
click at [881, 124] on input "Search Keywords" at bounding box center [779, 120] width 726 height 43
type input "dr. ellis-kalton"
click at [1183, 118] on button "Search" at bounding box center [1184, 120] width 76 height 43
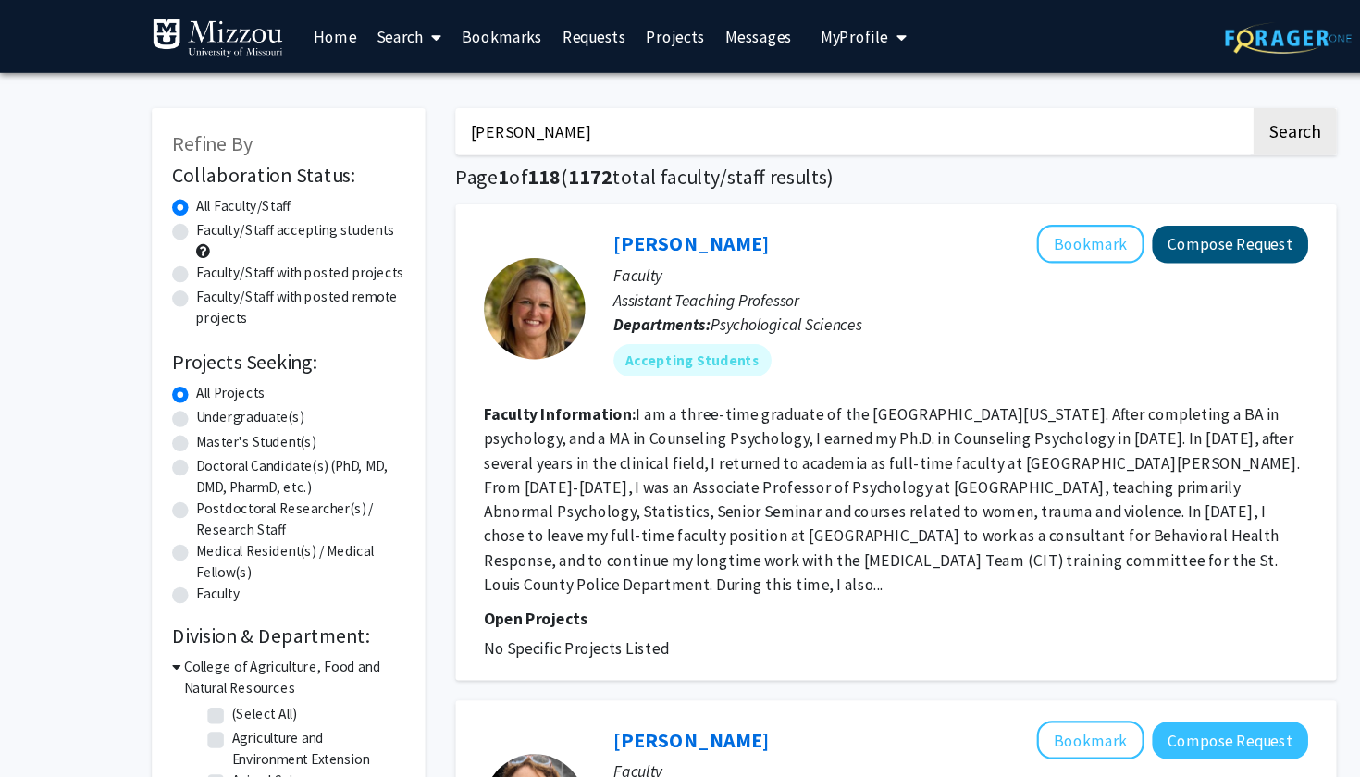
click at [1114, 239] on button "Compose Request" at bounding box center [1124, 223] width 143 height 34
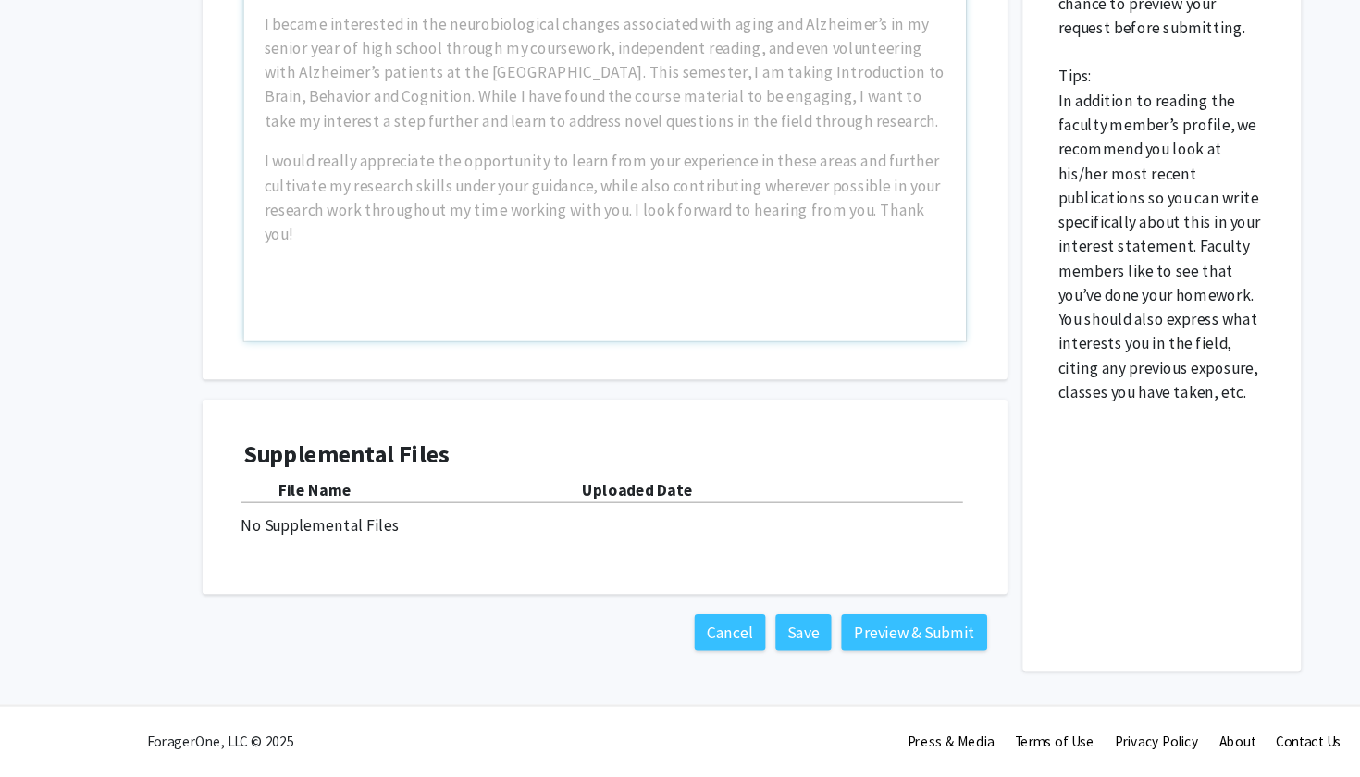
scroll to position [463, 0]
click at [810, 628] on button "Preview & Submit" at bounding box center [835, 644] width 133 height 33
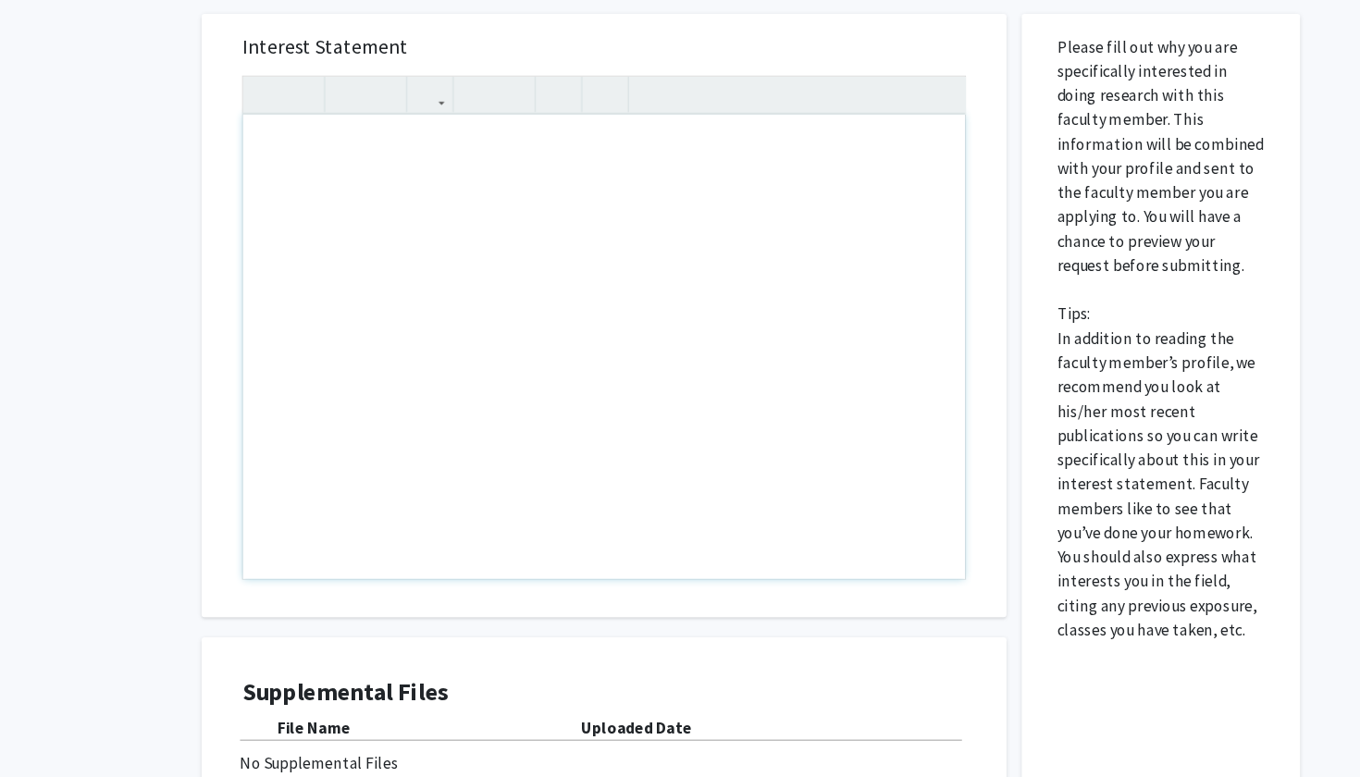
scroll to position [300, 0]
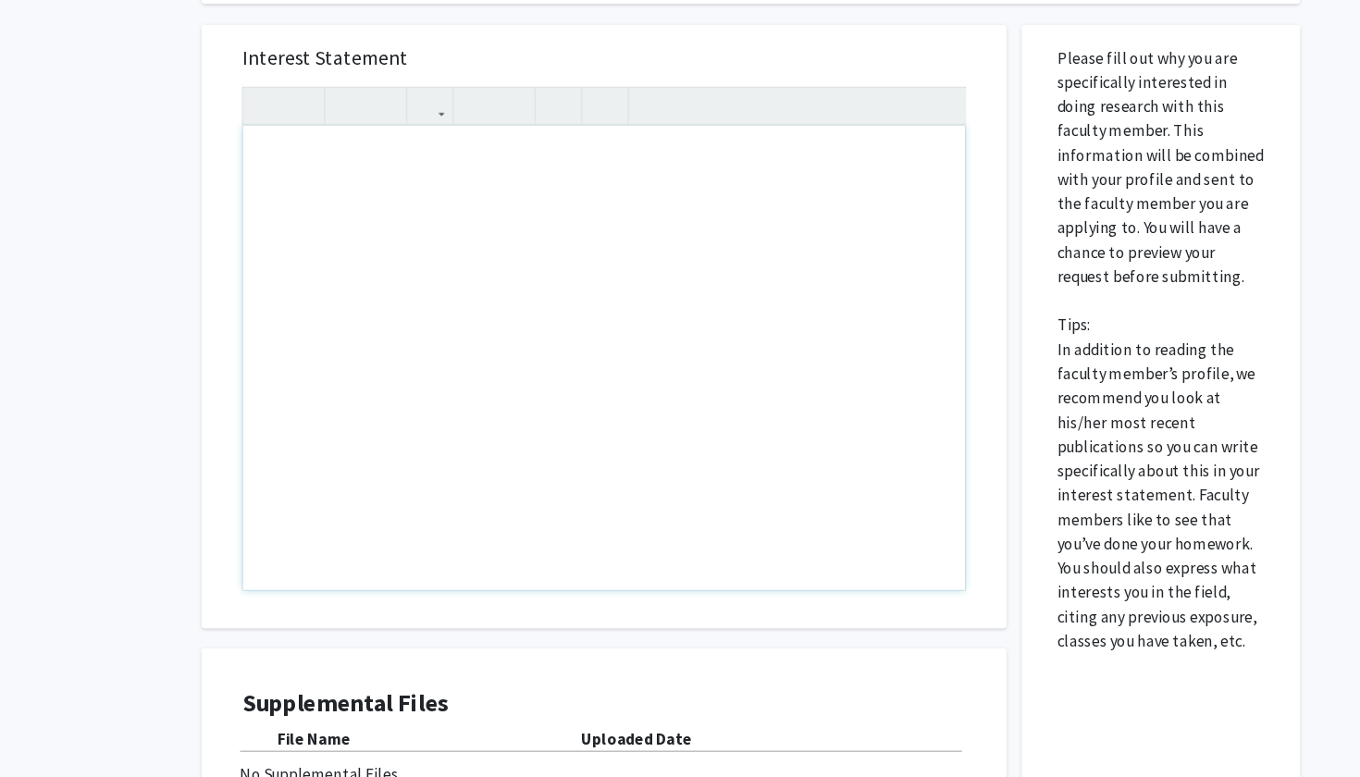
click at [608, 148] on div "Note to users with screen readers: Please press Alt+0 or Option+0 to deactivate…" at bounding box center [553, 328] width 660 height 424
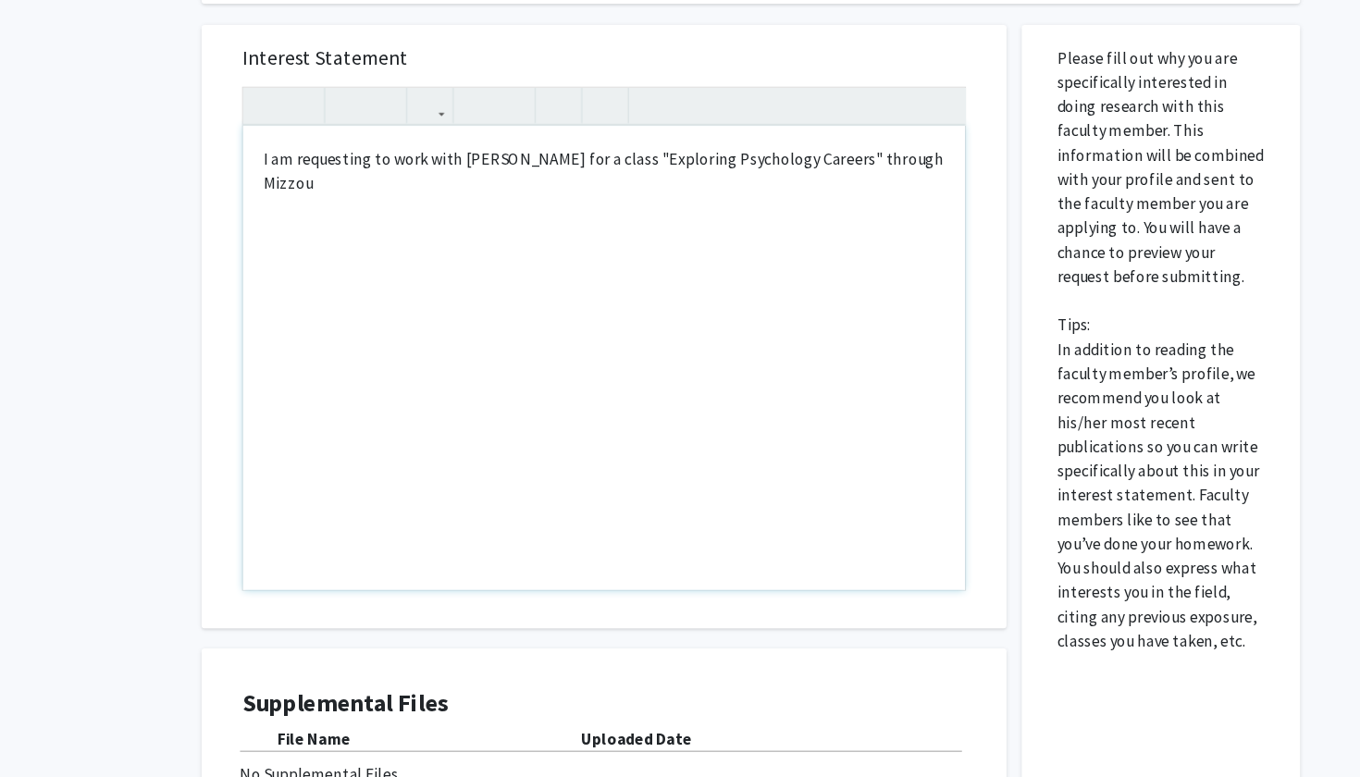
type textarea "I am requesting to work with Dr. Ellis- Kalton for a class "Exploring Psycholog…"
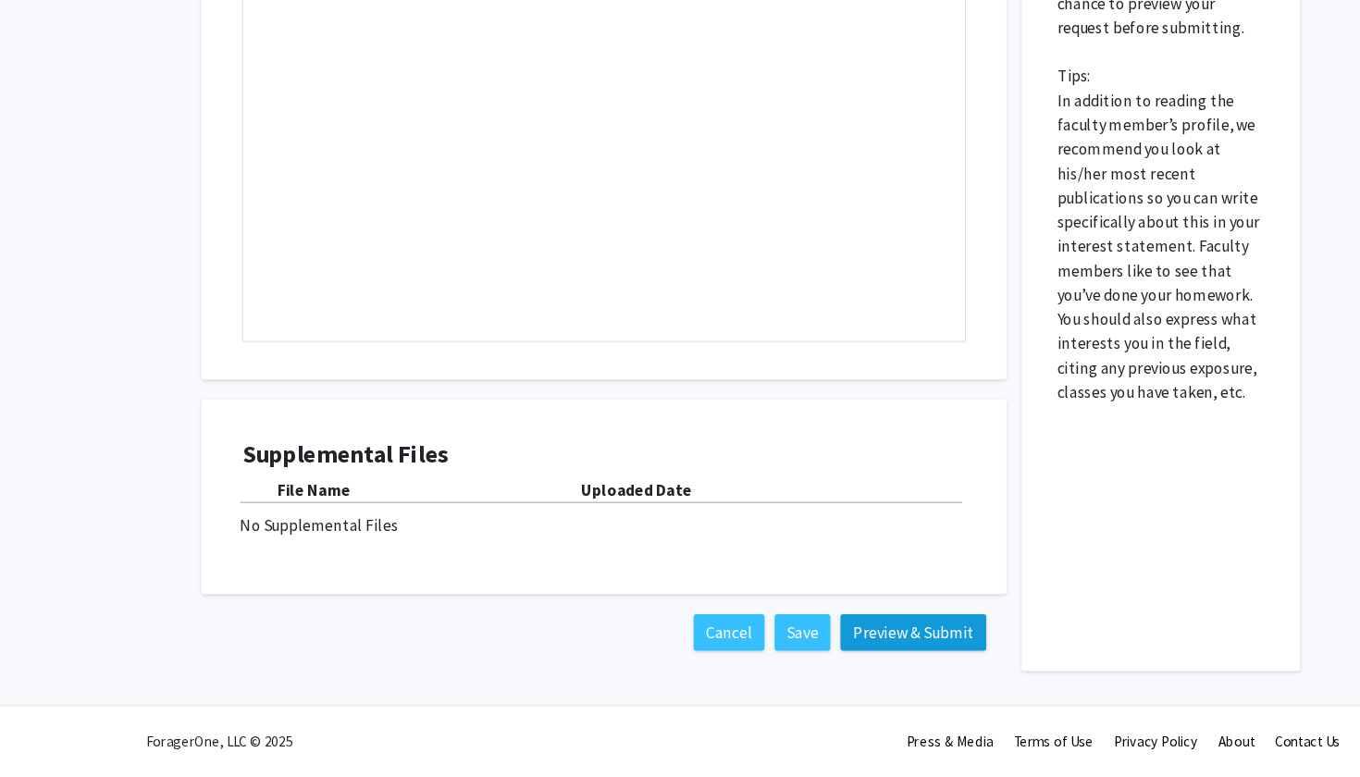
click at [852, 628] on button "Preview & Submit" at bounding box center [835, 644] width 133 height 33
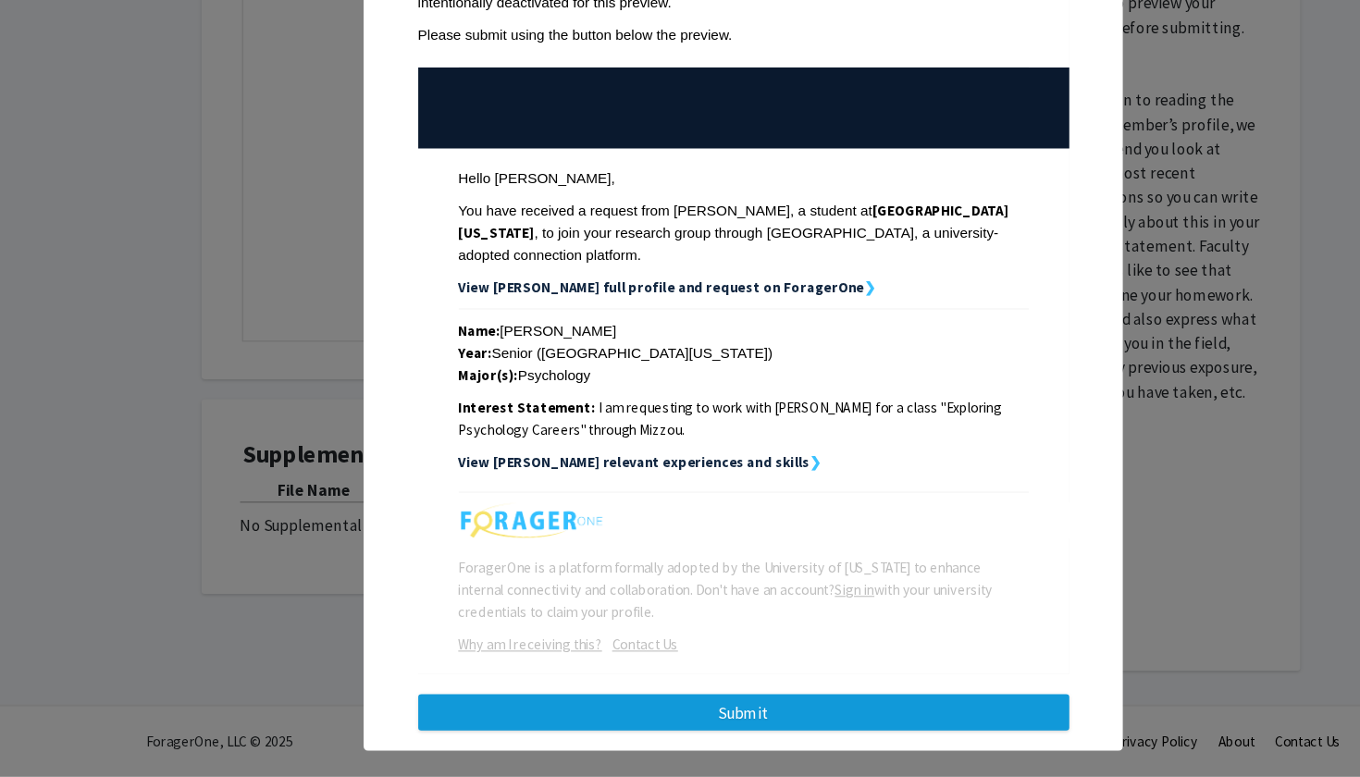
scroll to position [463, 0]
click at [814, 701] on button "Submit" at bounding box center [680, 717] width 595 height 33
